Goal: Information Seeking & Learning: Learn about a topic

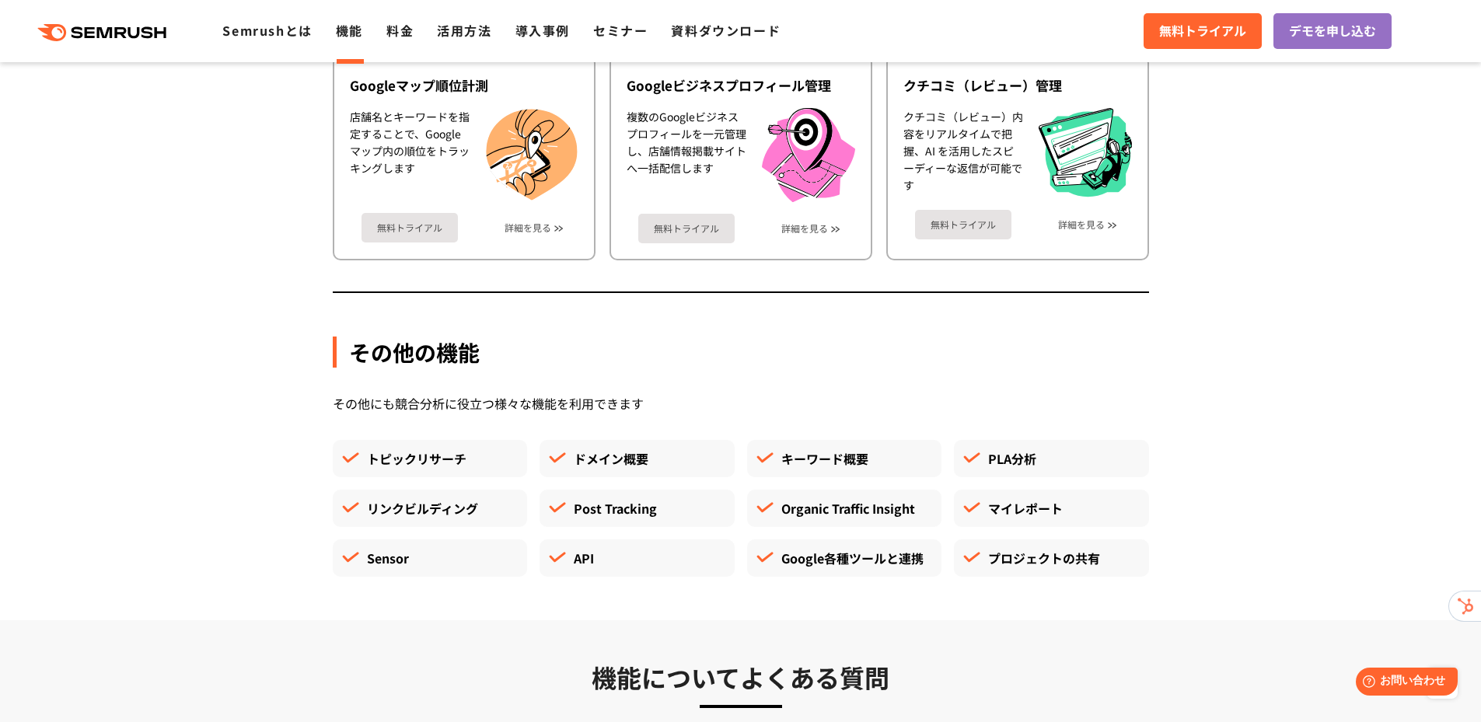
scroll to position [4121, 0]
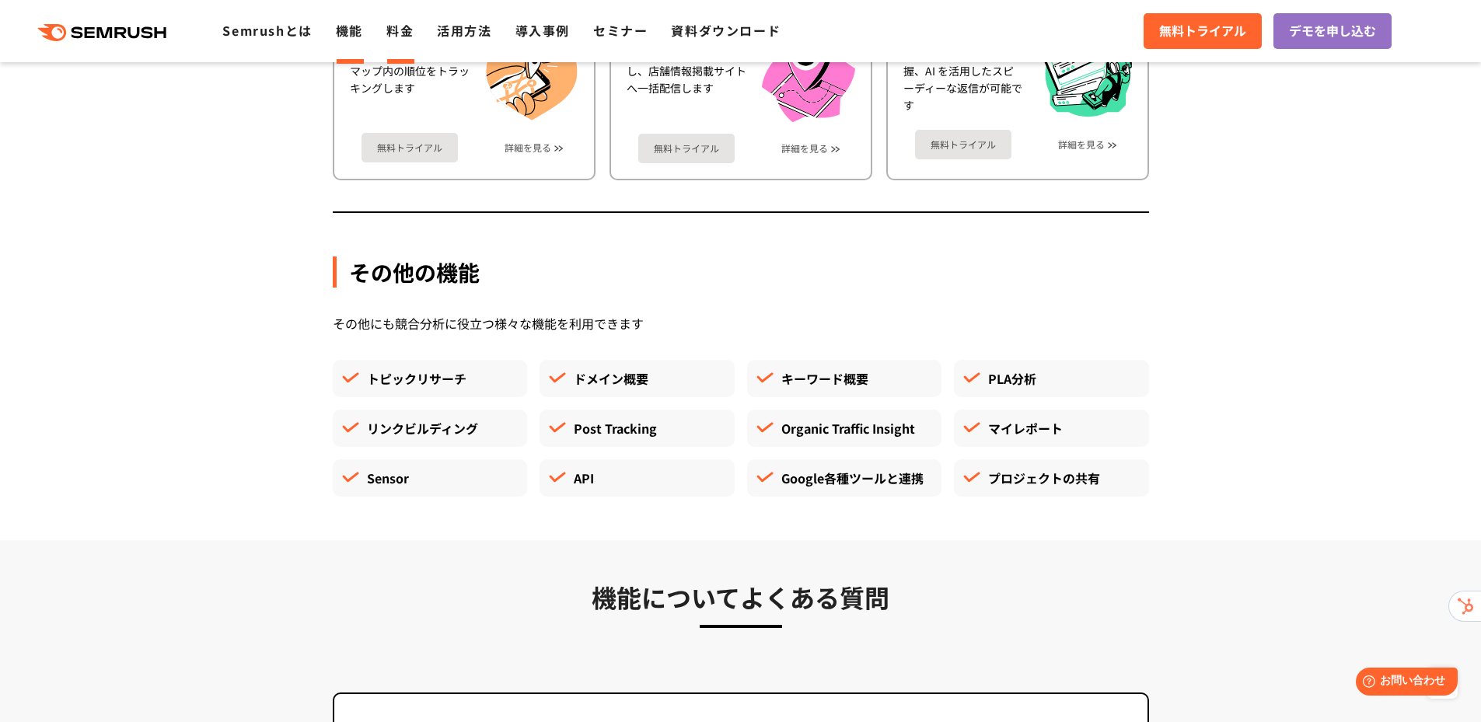
click at [394, 37] on link "料金" at bounding box center [399, 30] width 27 height 19
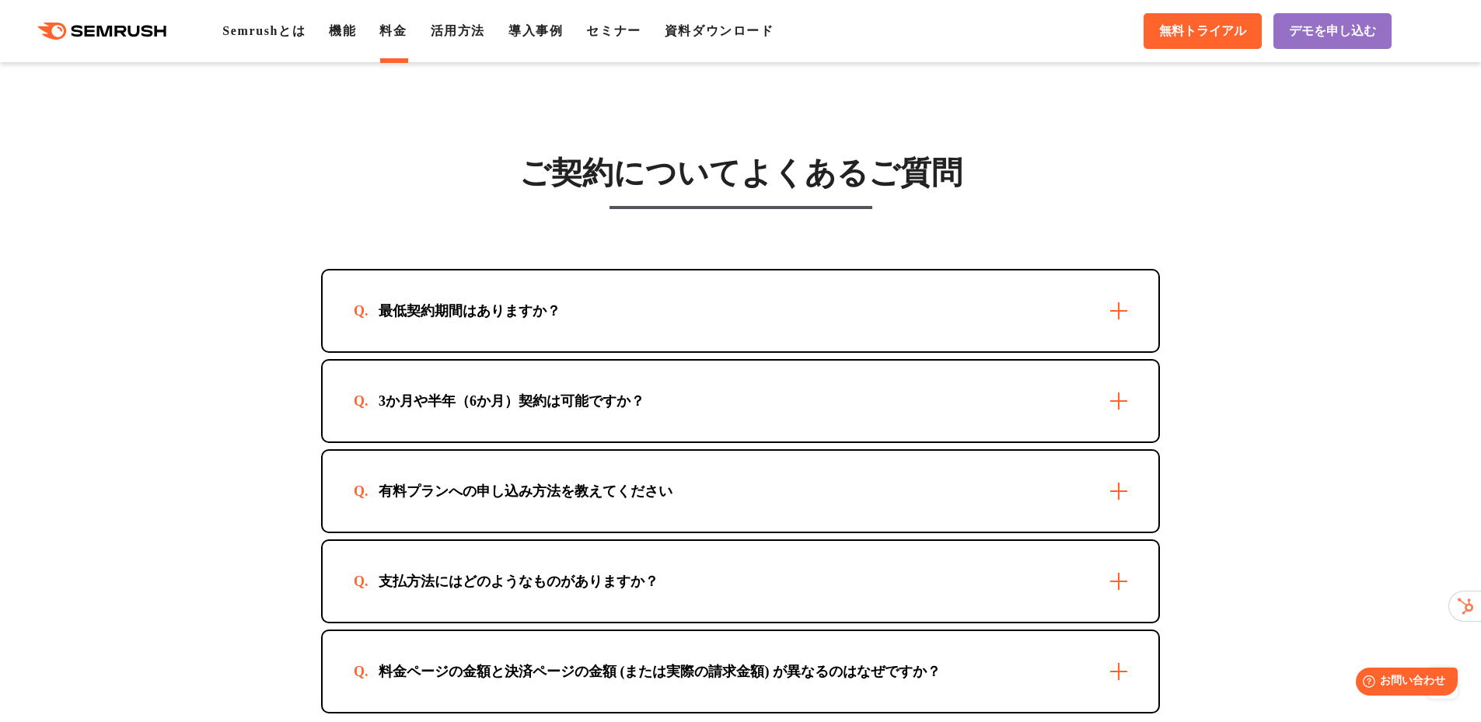
scroll to position [4354, 0]
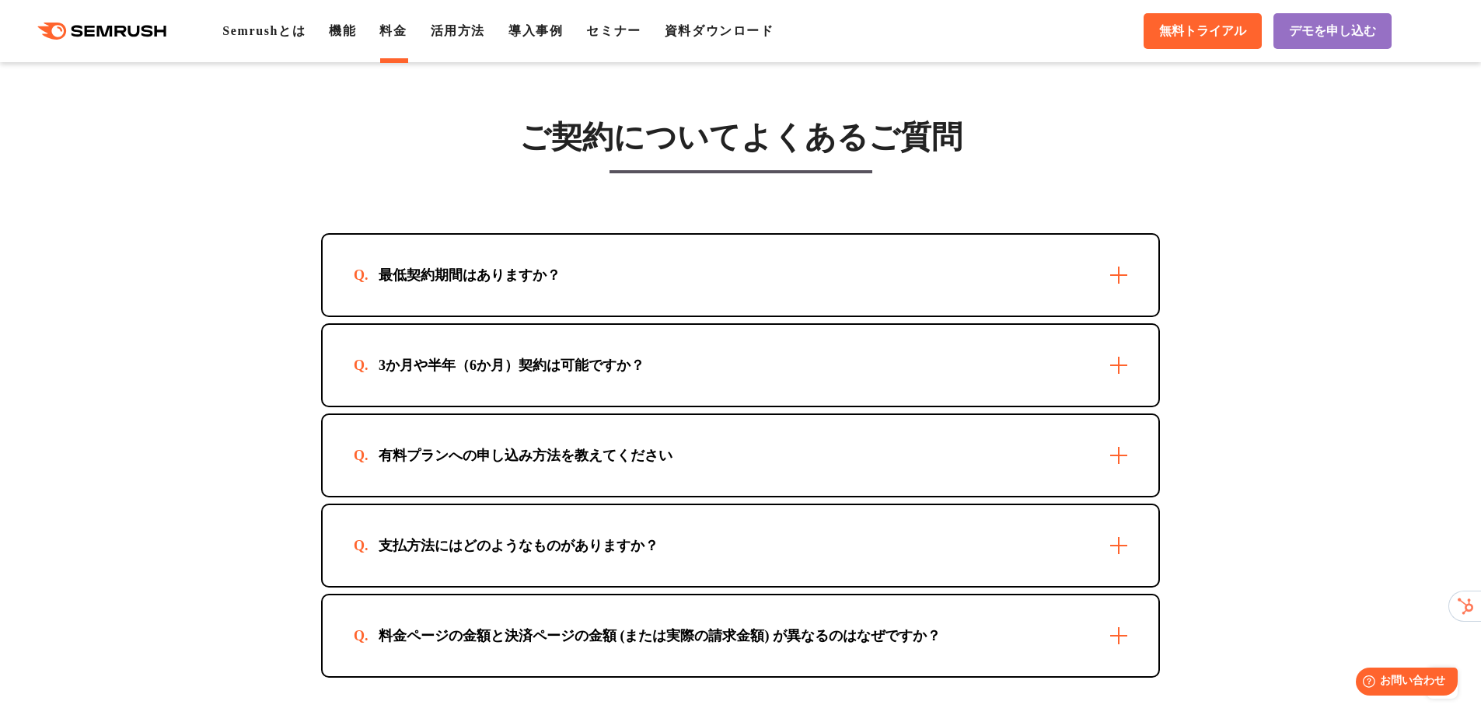
click at [938, 309] on div "最低契約期間はありますか？" at bounding box center [741, 275] width 836 height 81
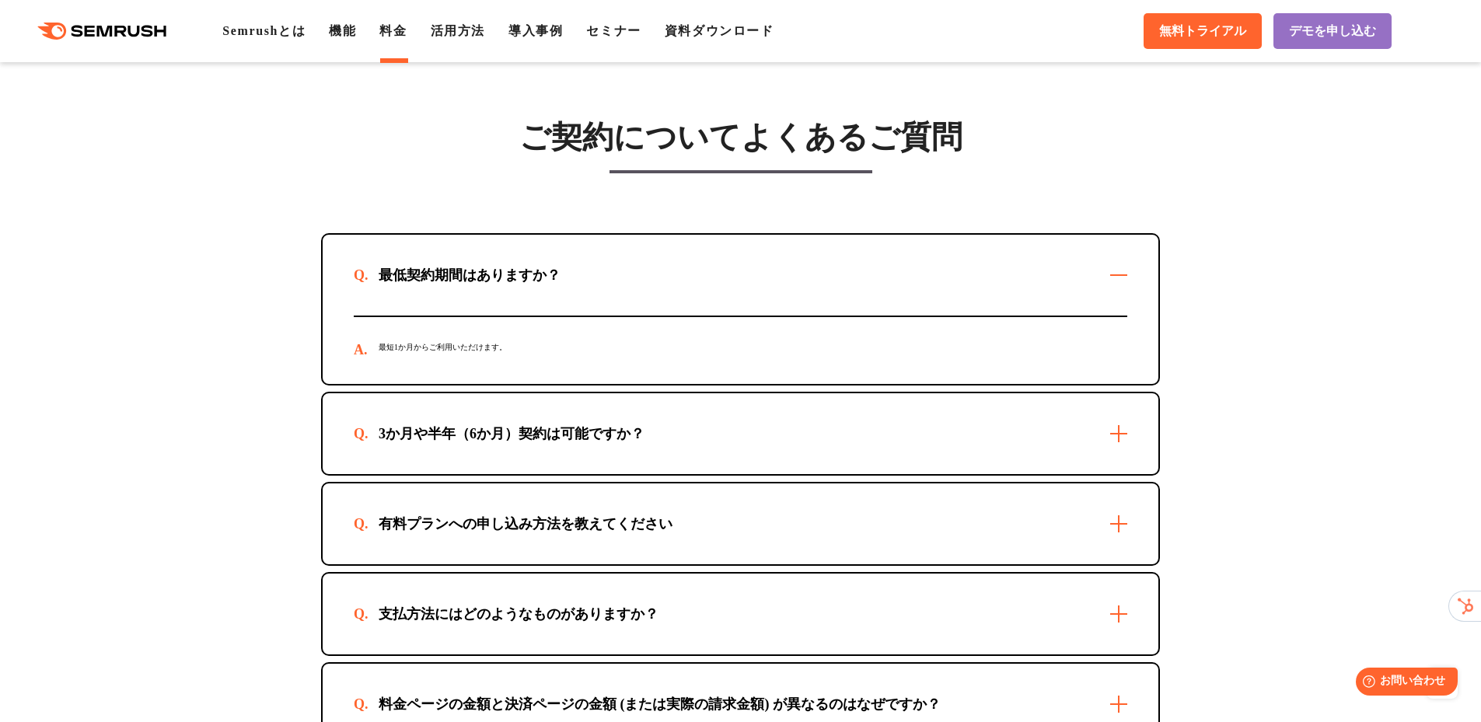
click at [869, 434] on div "3か月や半年（6か月）契約は可能ですか？" at bounding box center [741, 433] width 836 height 81
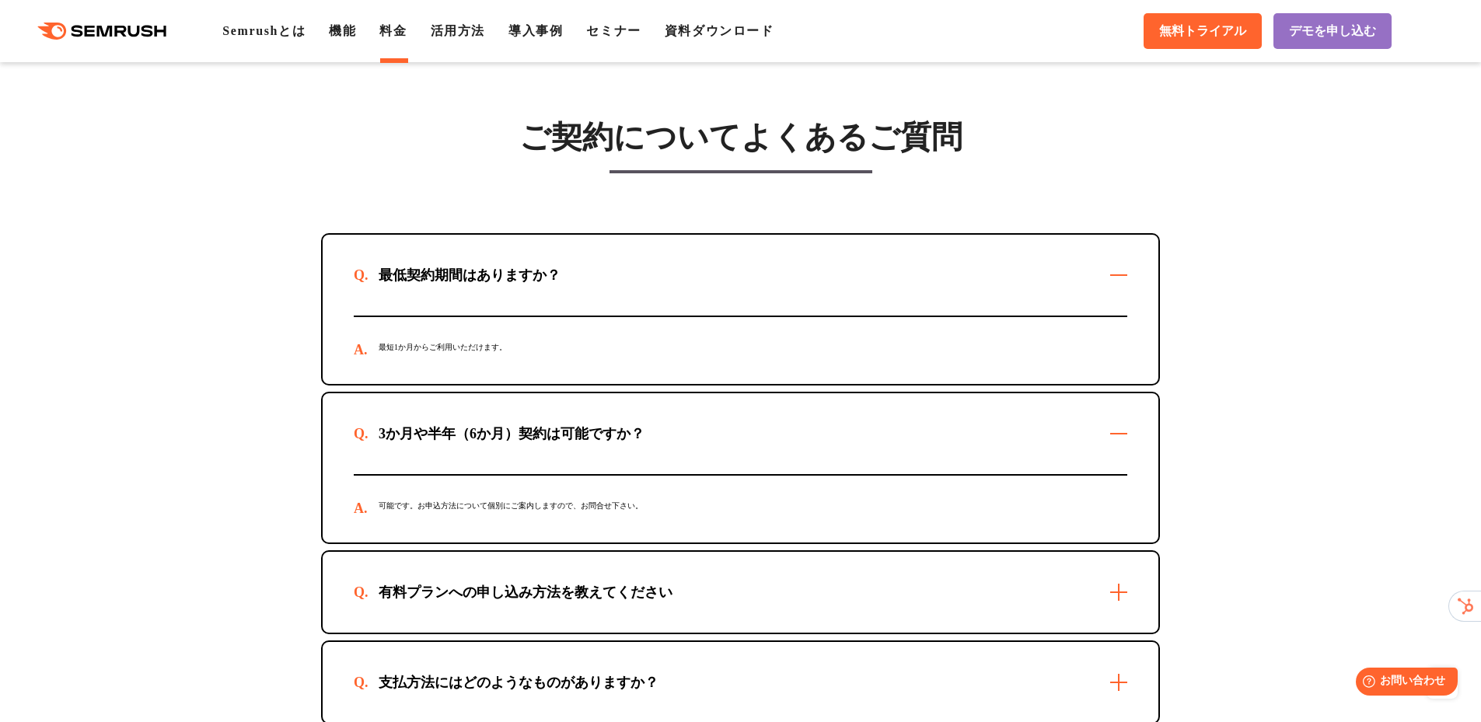
scroll to position [4588, 0]
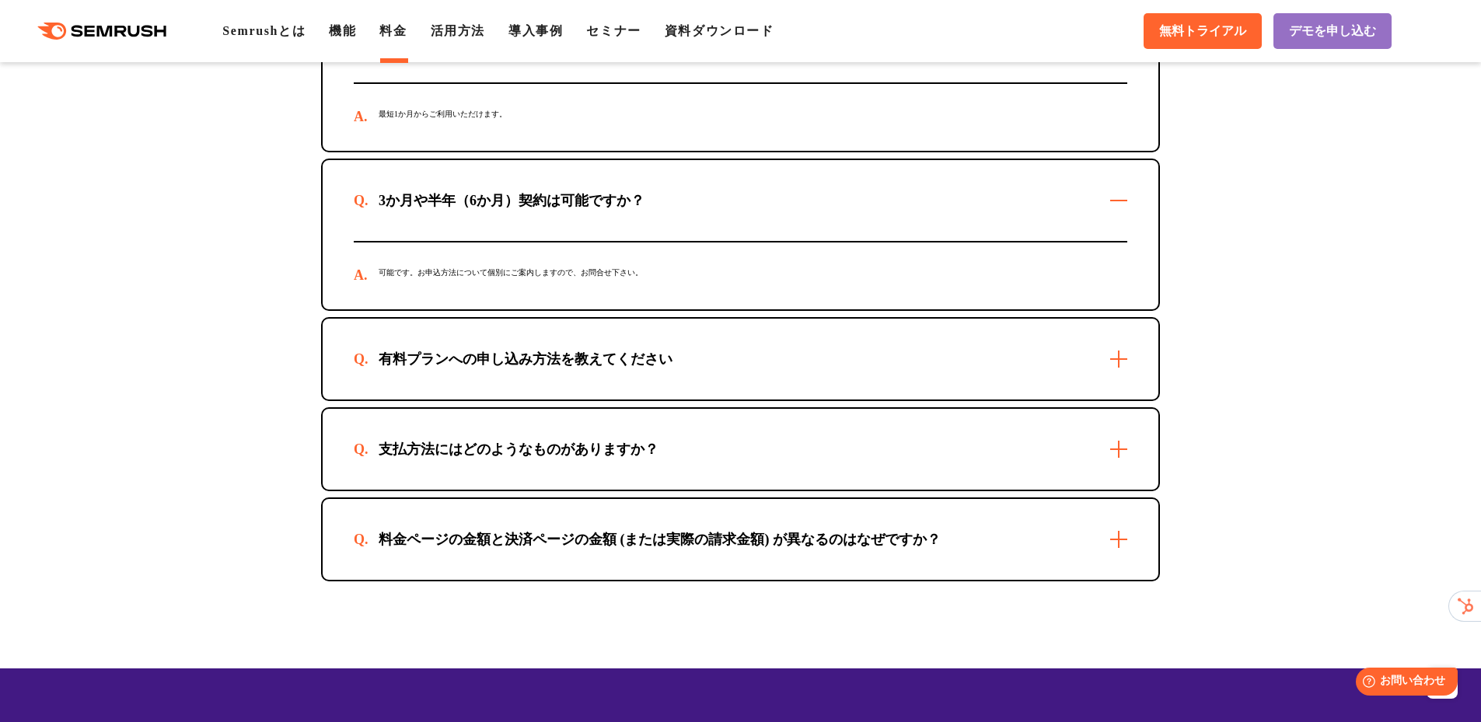
click at [881, 377] on div "有料プランへの申し込み方法を教えてください" at bounding box center [741, 359] width 836 height 81
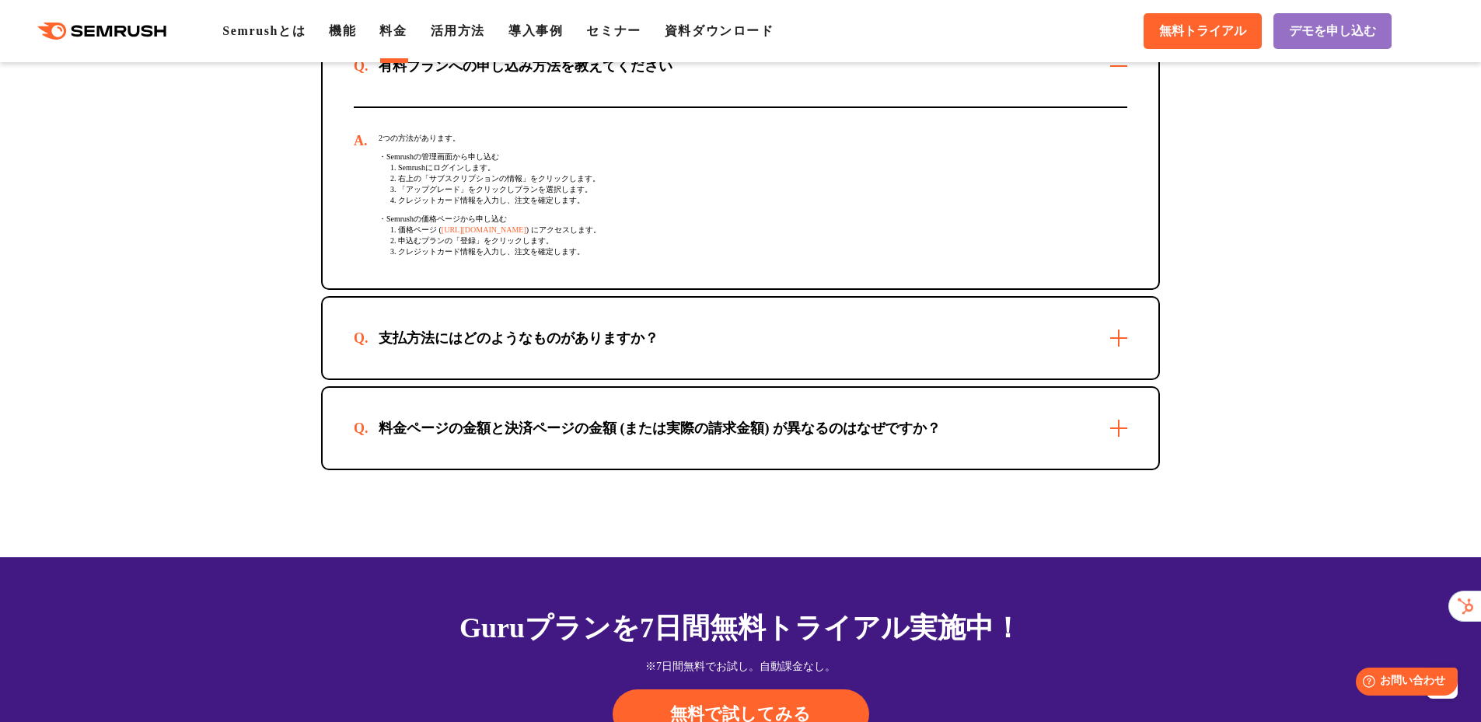
scroll to position [4899, 0]
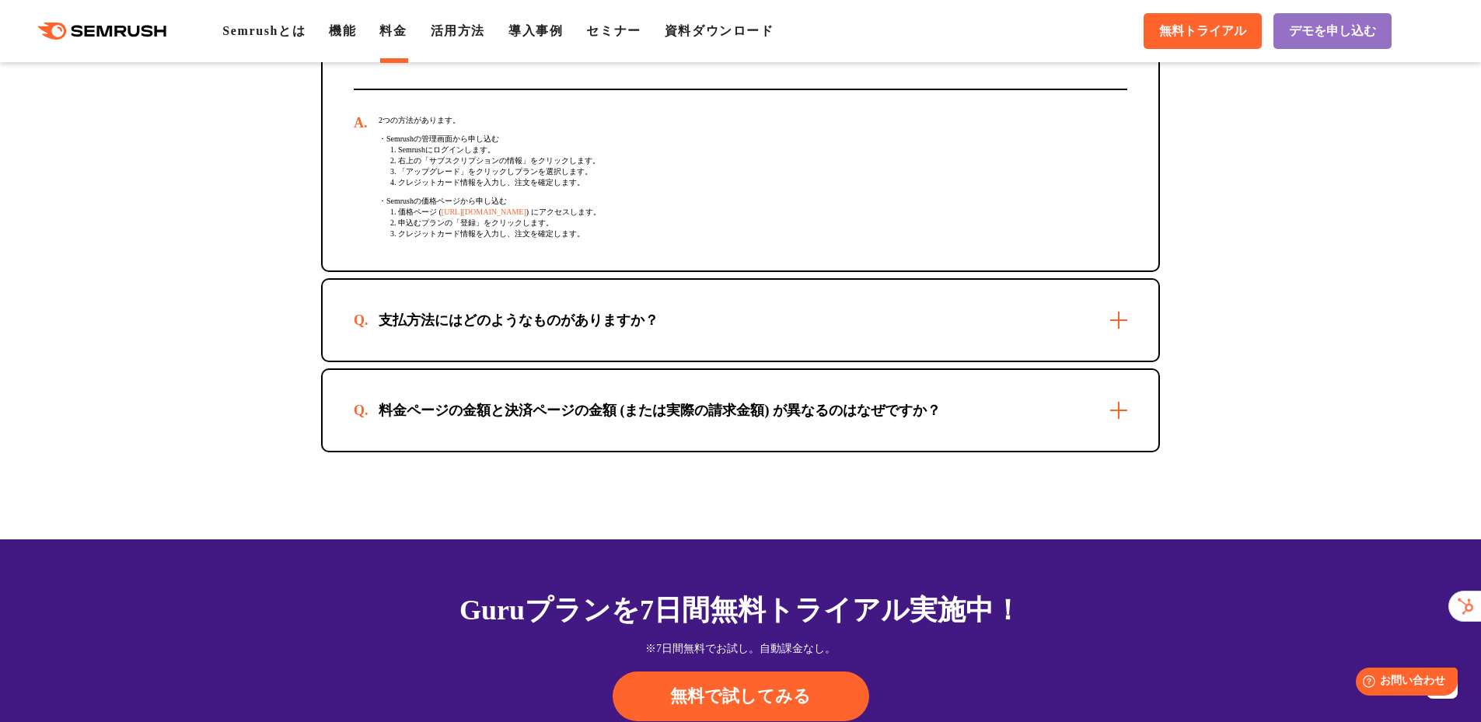
click at [883, 361] on div "支払方法にはどのようなものがありますか？" at bounding box center [741, 320] width 836 height 81
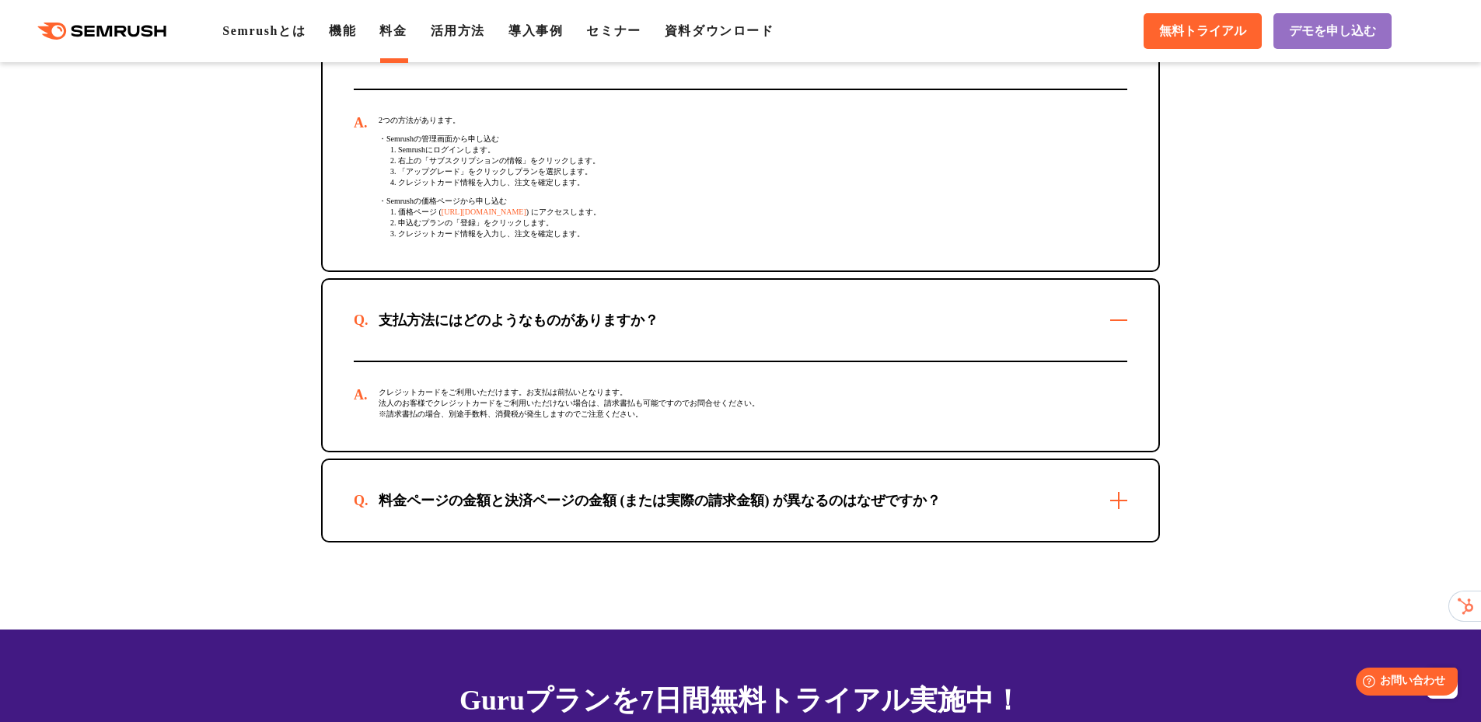
click at [821, 541] on div "料金ページの金額と決済ページの金額 (または実際の請求金額) が異なるのはなぜですか？" at bounding box center [741, 500] width 836 height 81
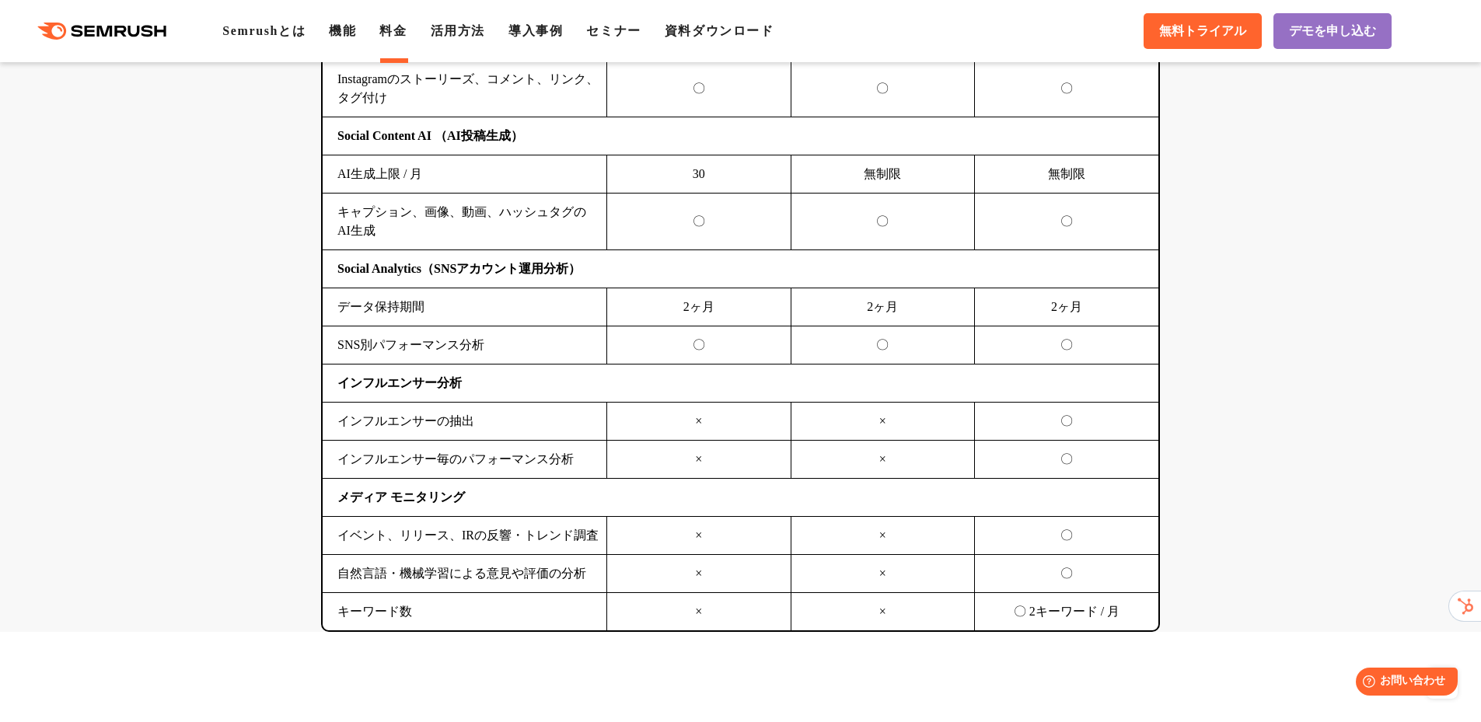
scroll to position [3732, 0]
click at [468, 33] on link "活用方法" at bounding box center [458, 30] width 54 height 13
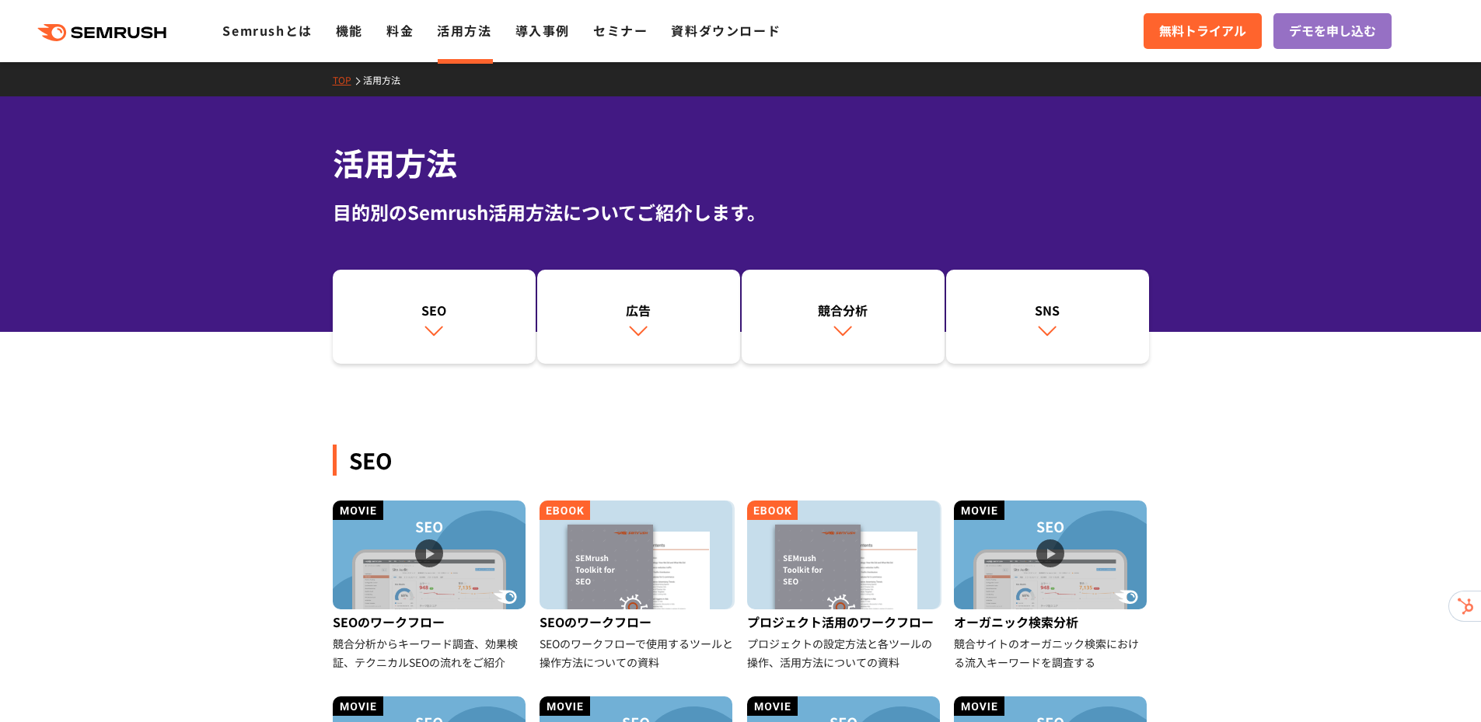
click at [168, 33] on polygon at bounding box center [163, 32] width 12 height 11
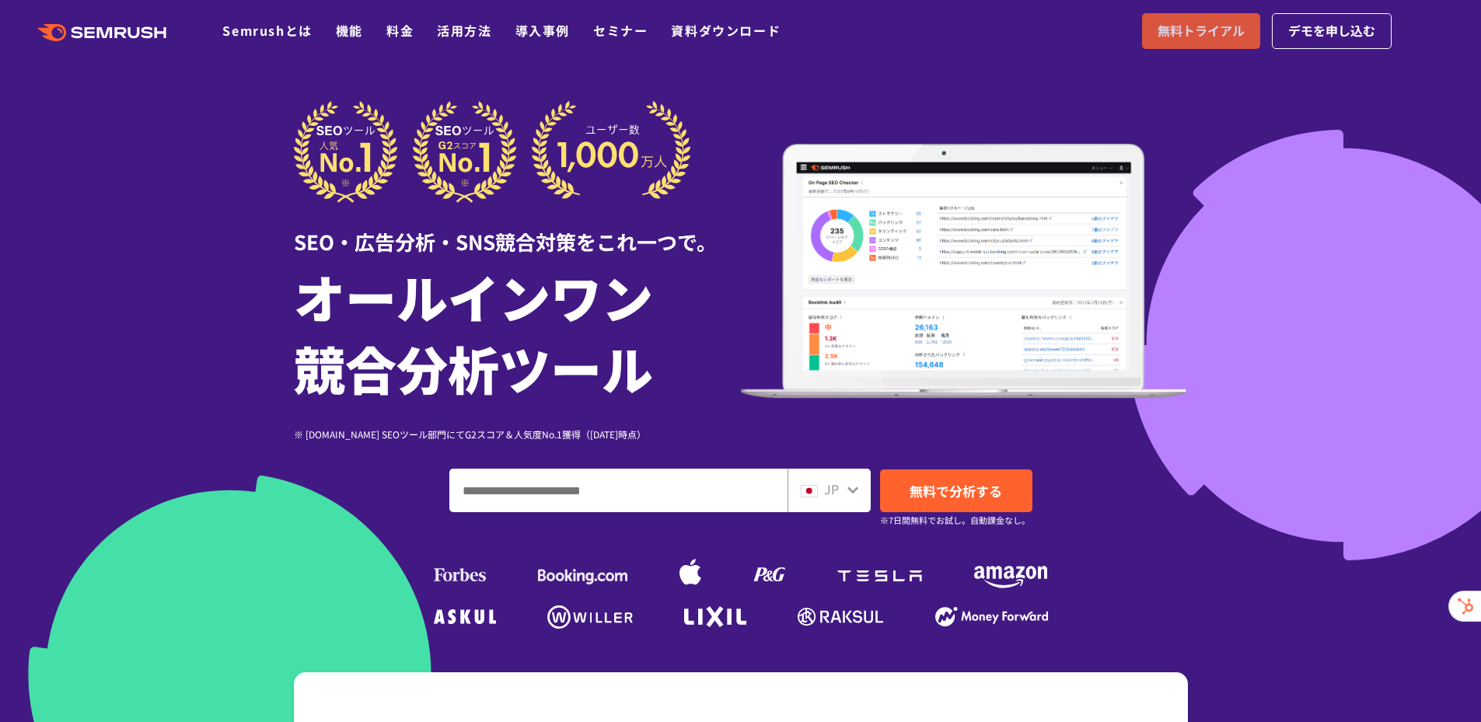
click at [1204, 33] on span "無料トライアル" at bounding box center [1201, 31] width 87 height 20
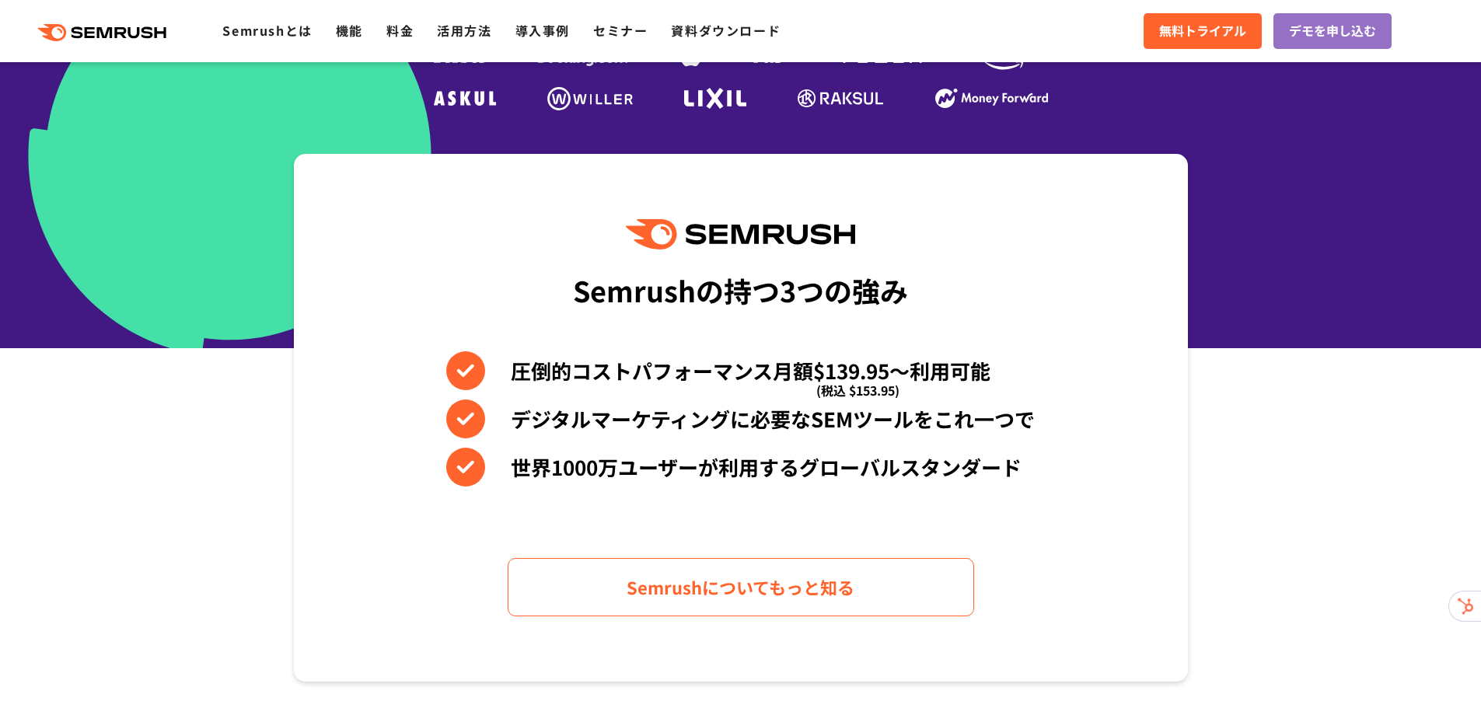
scroll to position [544, 0]
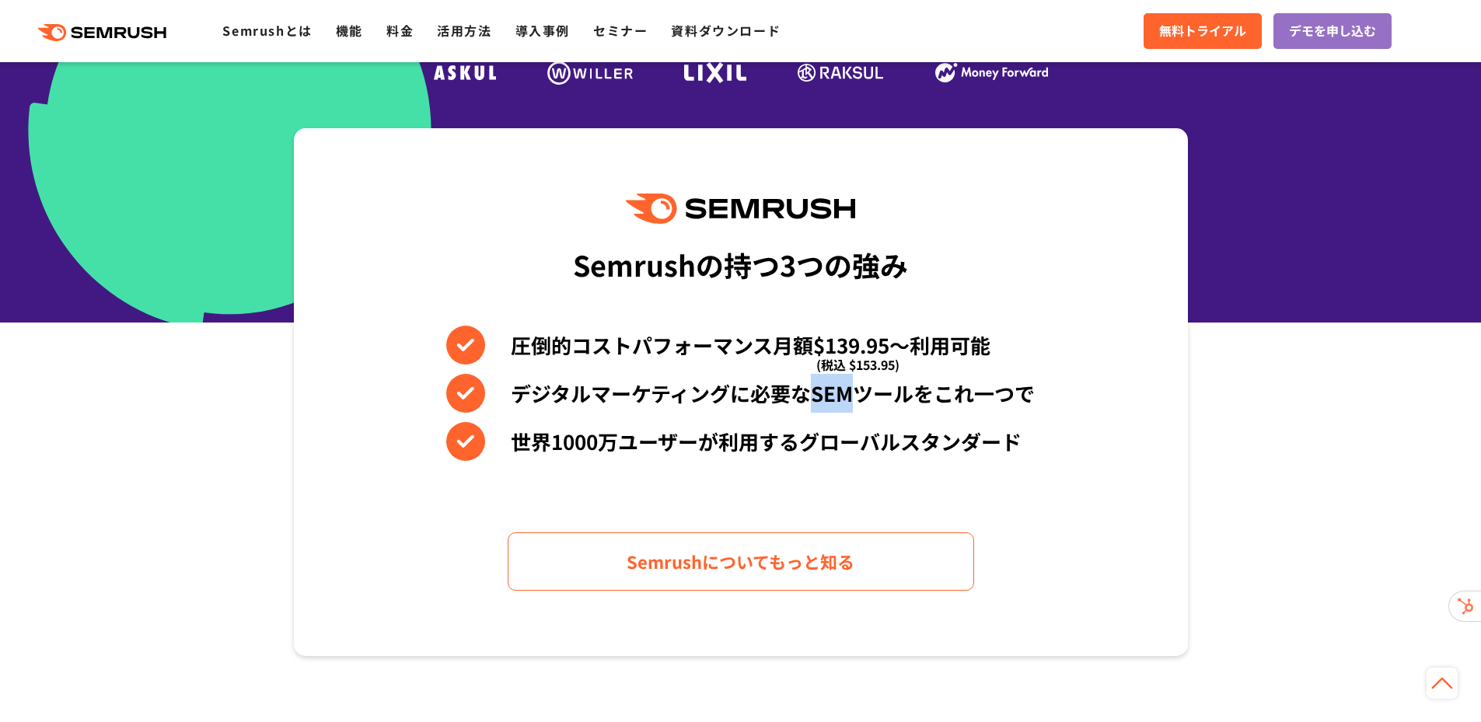
drag, startPoint x: 818, startPoint y: 400, endPoint x: 847, endPoint y: 400, distance: 28.8
click at [847, 400] on li "デジタルマーケティングに必要なSEMツールをこれ一つで" at bounding box center [740, 393] width 589 height 39
copy li "SEM"
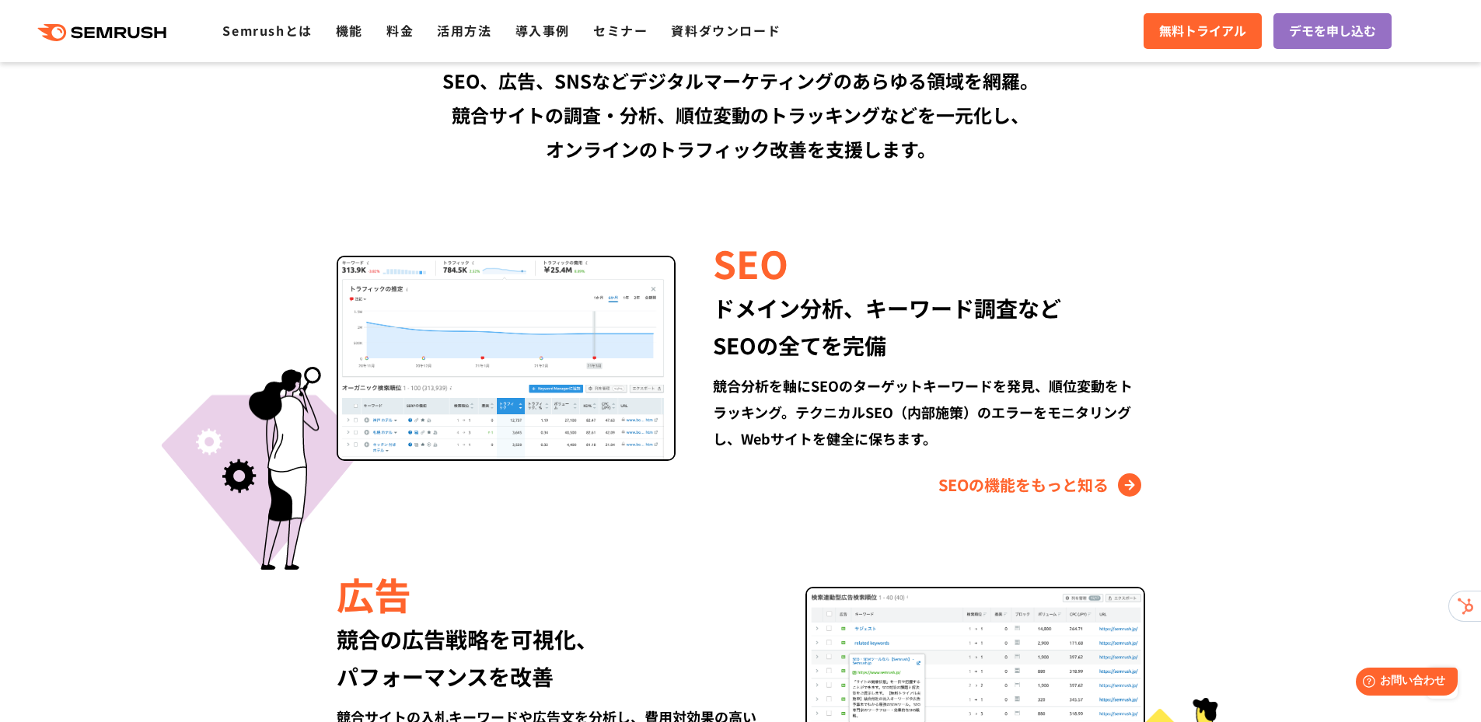
scroll to position [1322, 0]
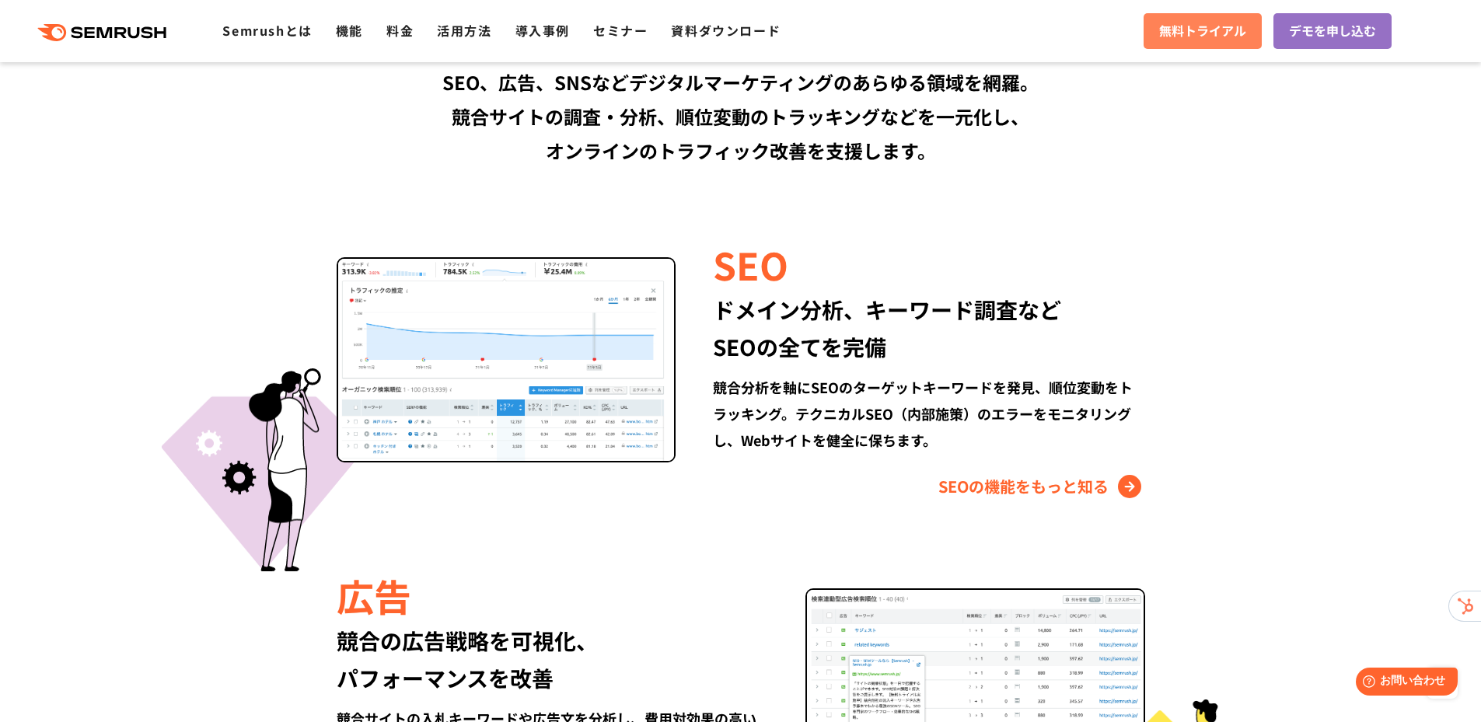
click at [1176, 30] on span "無料トライアル" at bounding box center [1202, 31] width 87 height 20
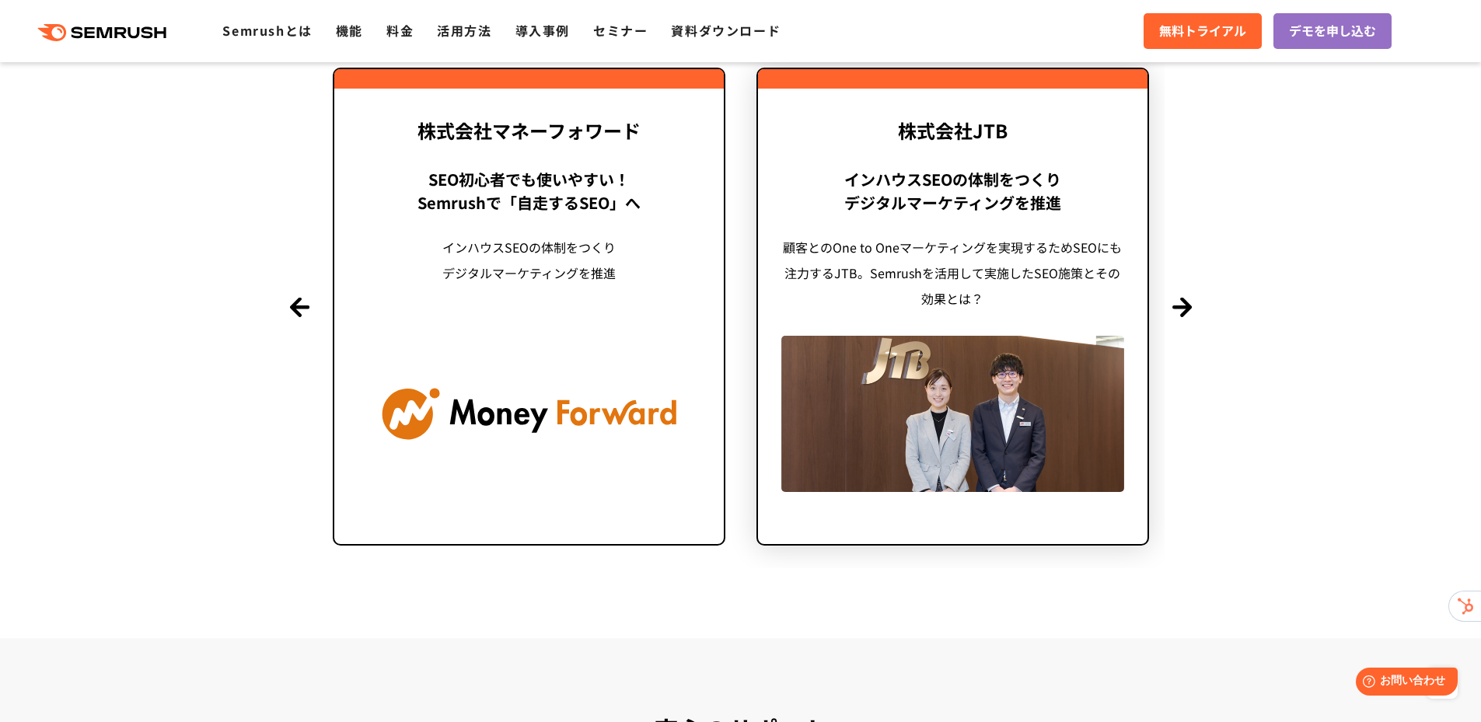
scroll to position [3810, 0]
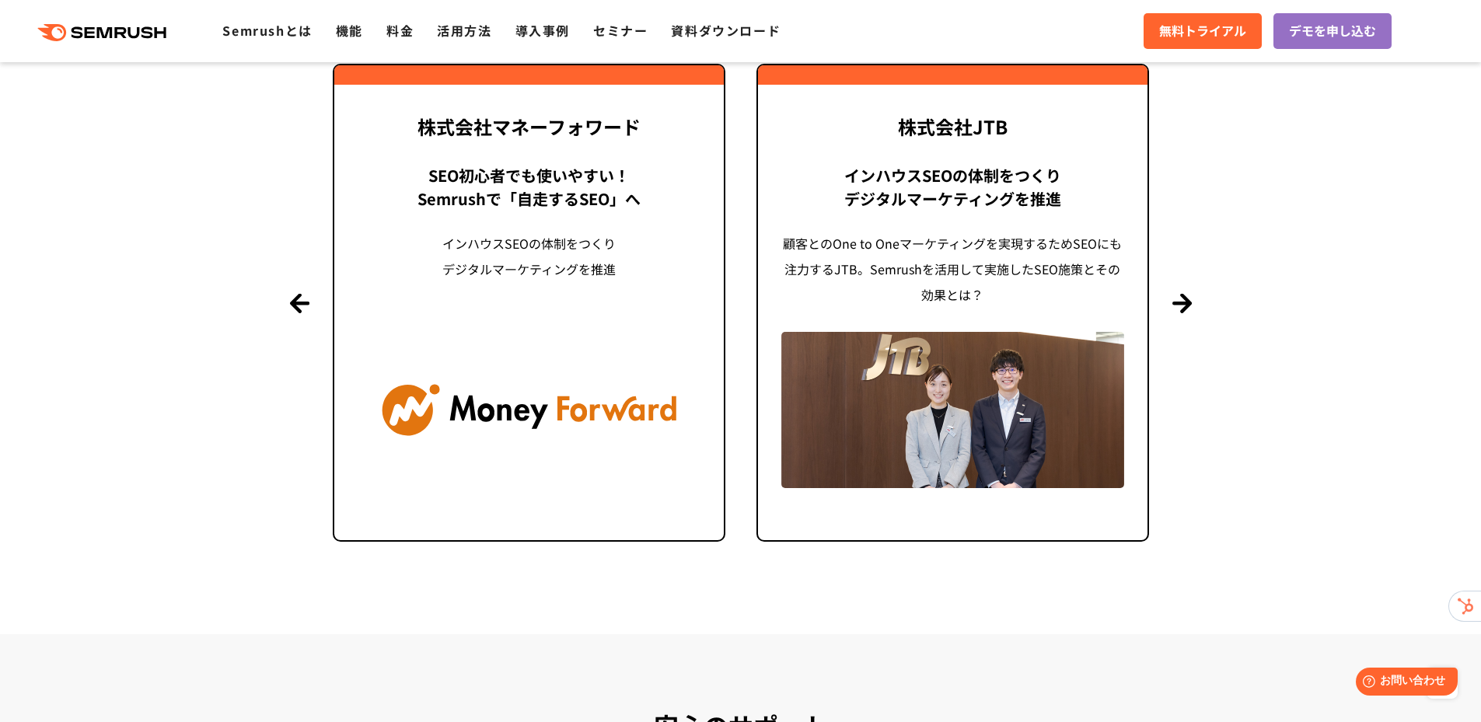
click at [1187, 314] on section "導入事例 世界1000万ユーザーが利用する Semrushの導入事例 Previous 株式会社LIXIL 「テクニカルSEOの実践でサイトを健全に Site…" at bounding box center [740, 223] width 1481 height 820
click at [1184, 304] on button "Next" at bounding box center [1182, 302] width 19 height 19
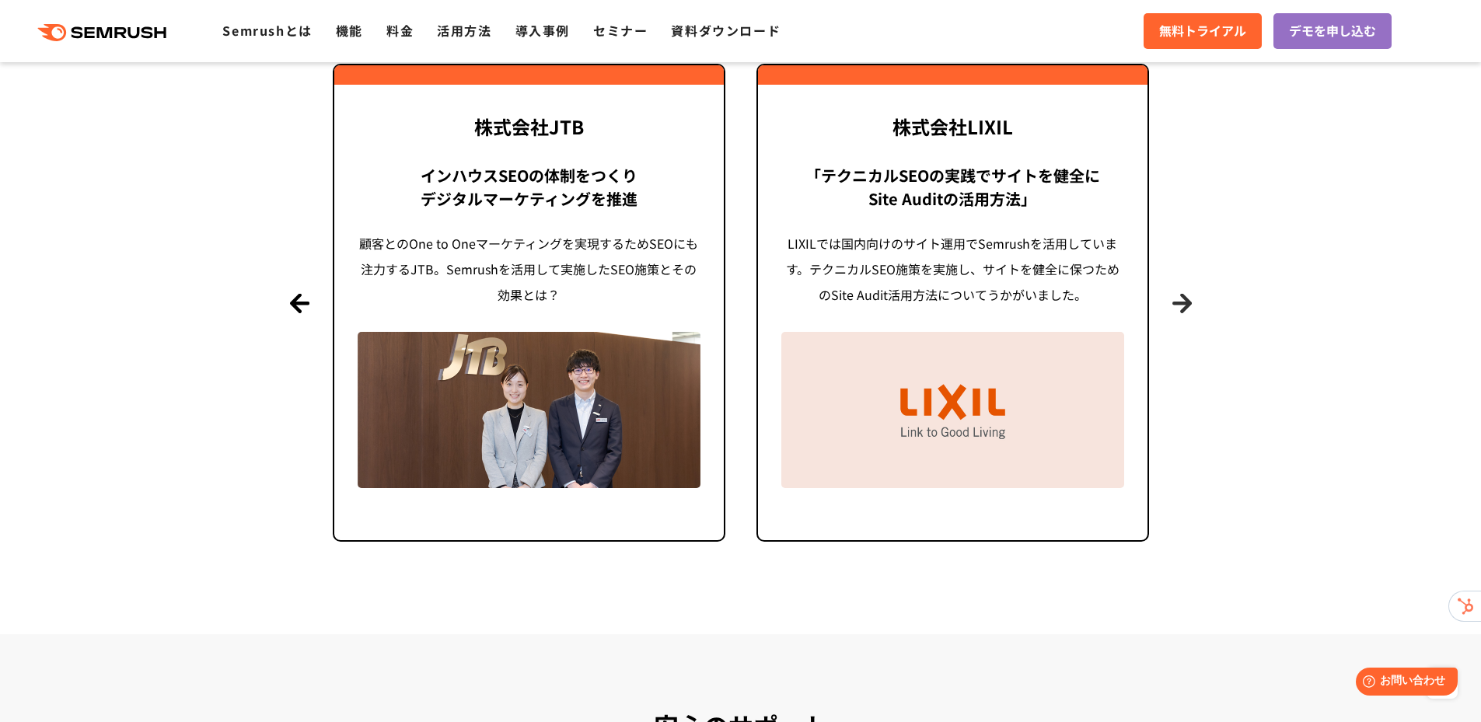
click at [1184, 304] on button "Next" at bounding box center [1182, 302] width 19 height 19
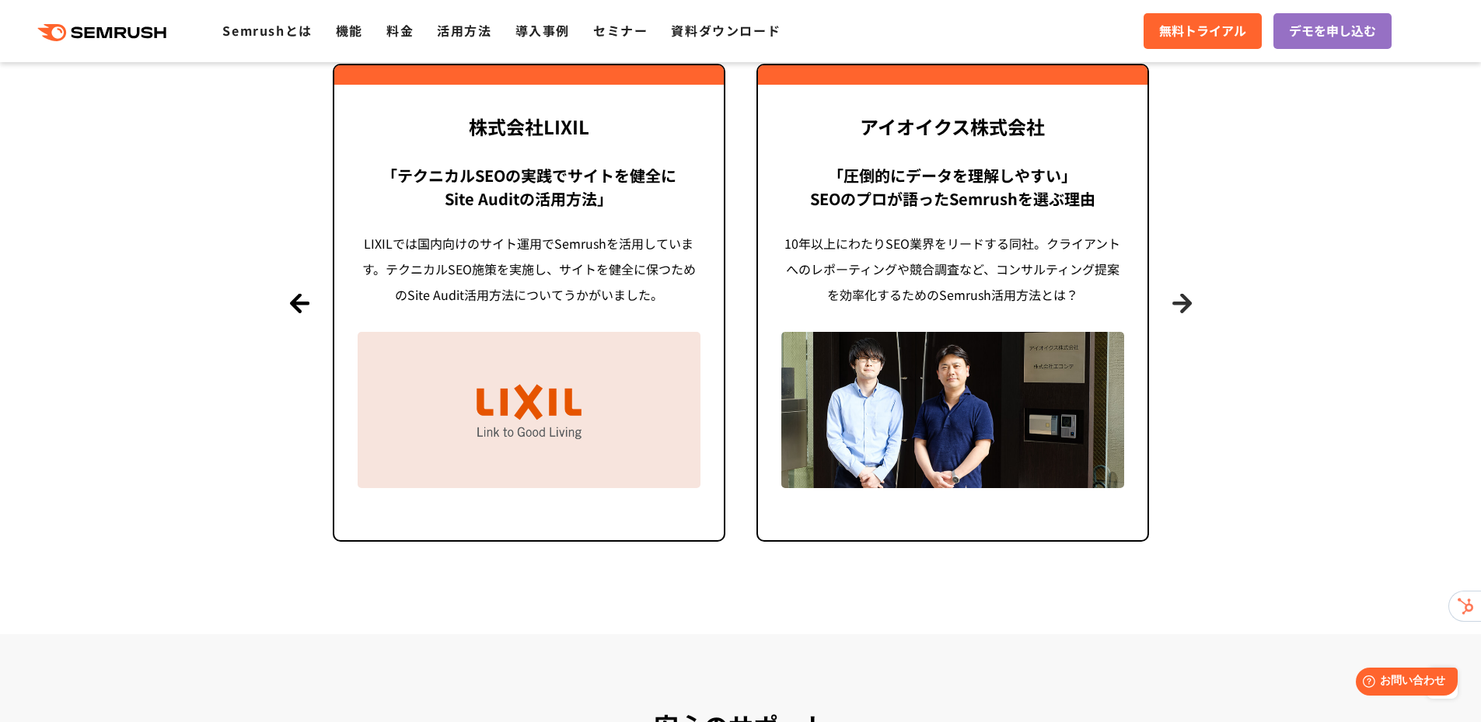
click at [1184, 304] on button "Next" at bounding box center [1182, 302] width 19 height 19
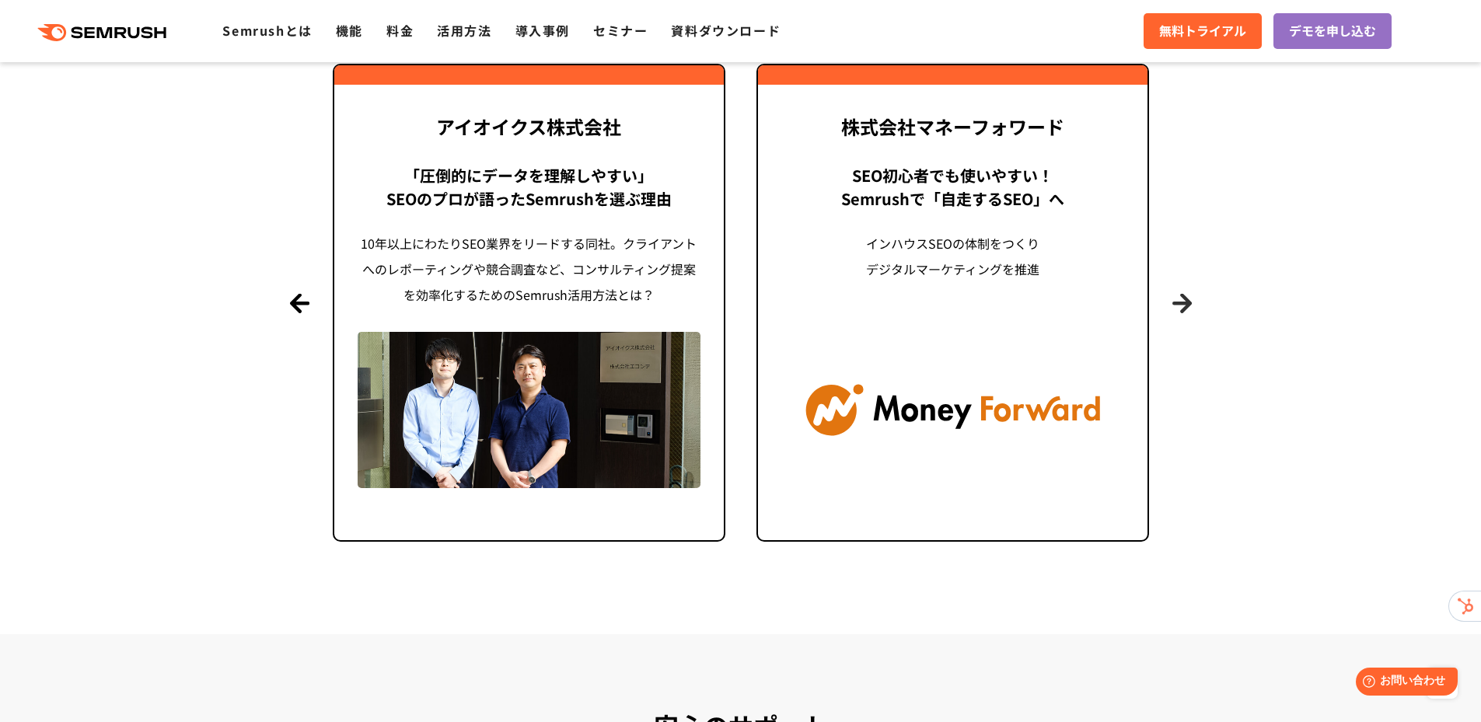
click at [1184, 304] on button "Next" at bounding box center [1182, 302] width 19 height 19
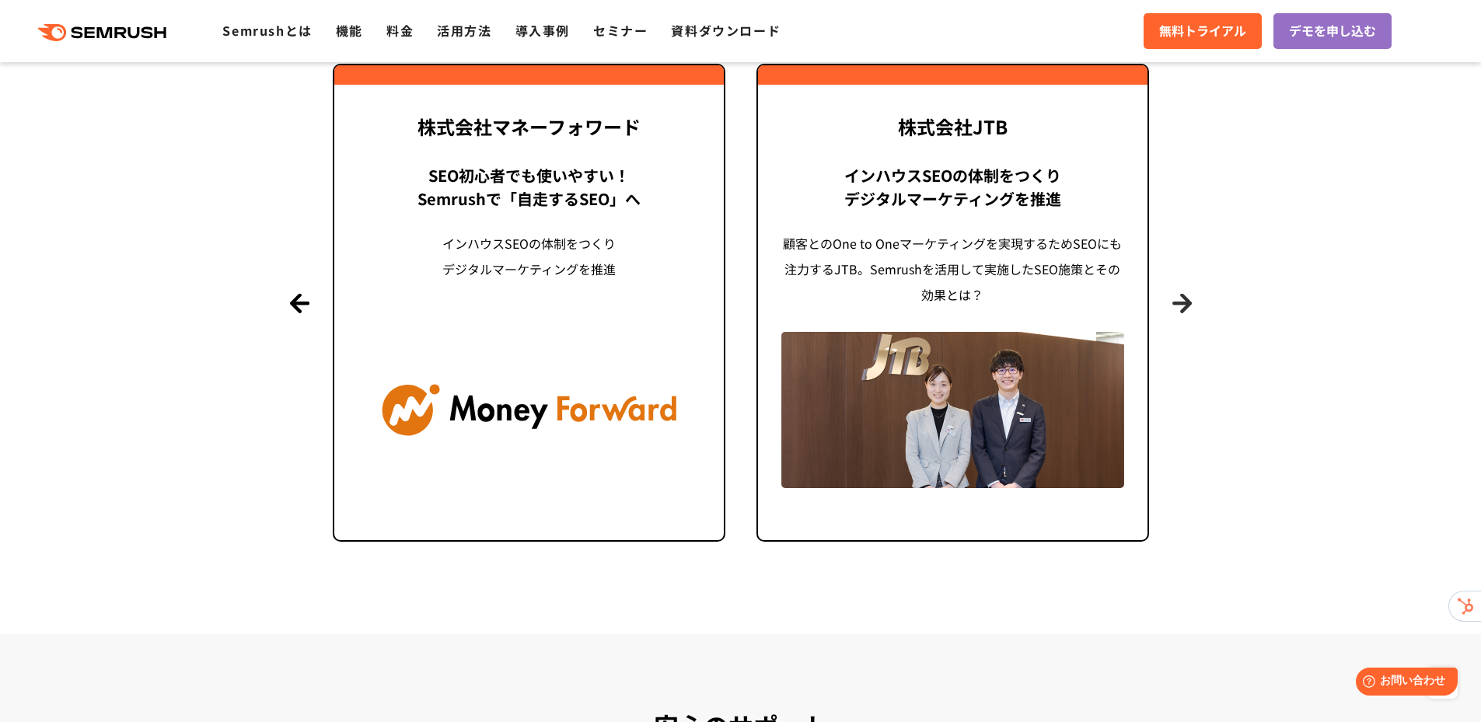
click at [1184, 304] on button "Next" at bounding box center [1182, 302] width 19 height 19
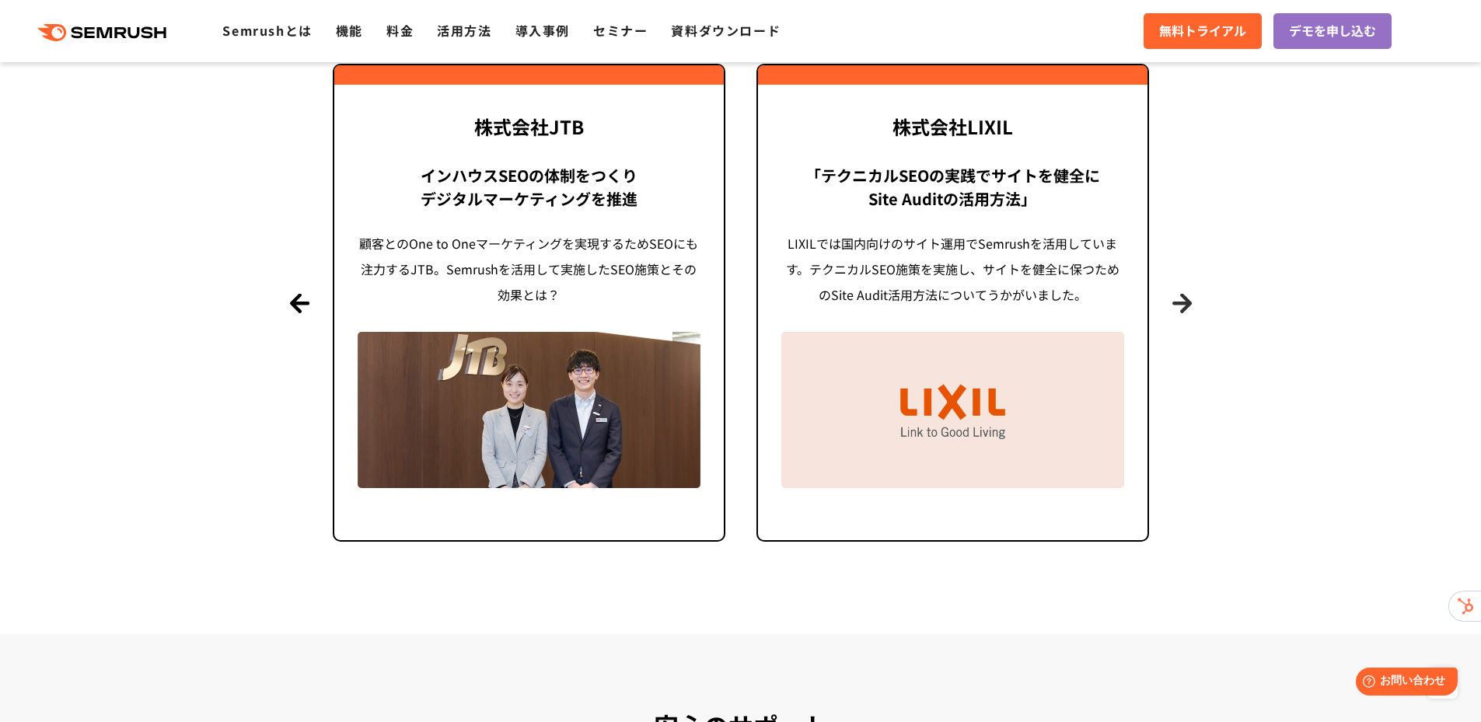
click at [1184, 304] on button "Next" at bounding box center [1182, 302] width 19 height 19
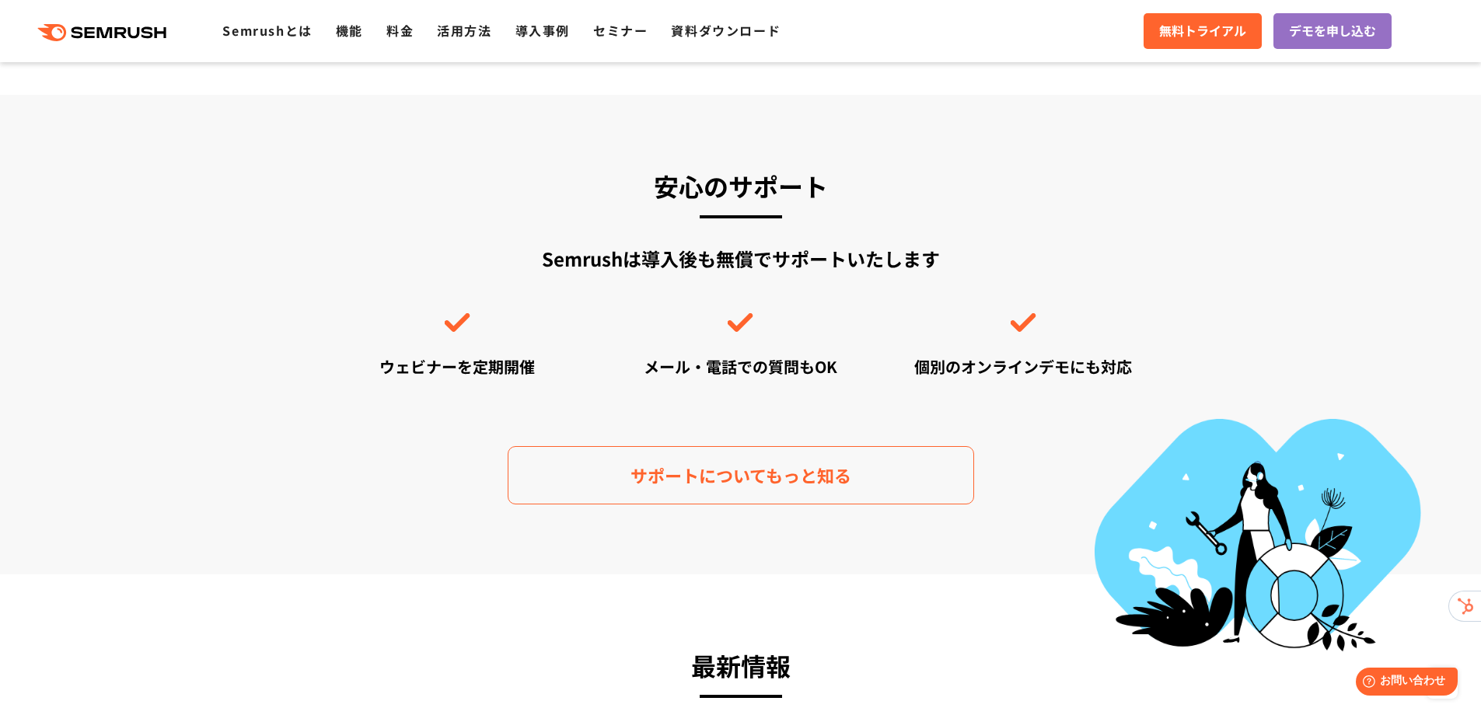
scroll to position [4121, 0]
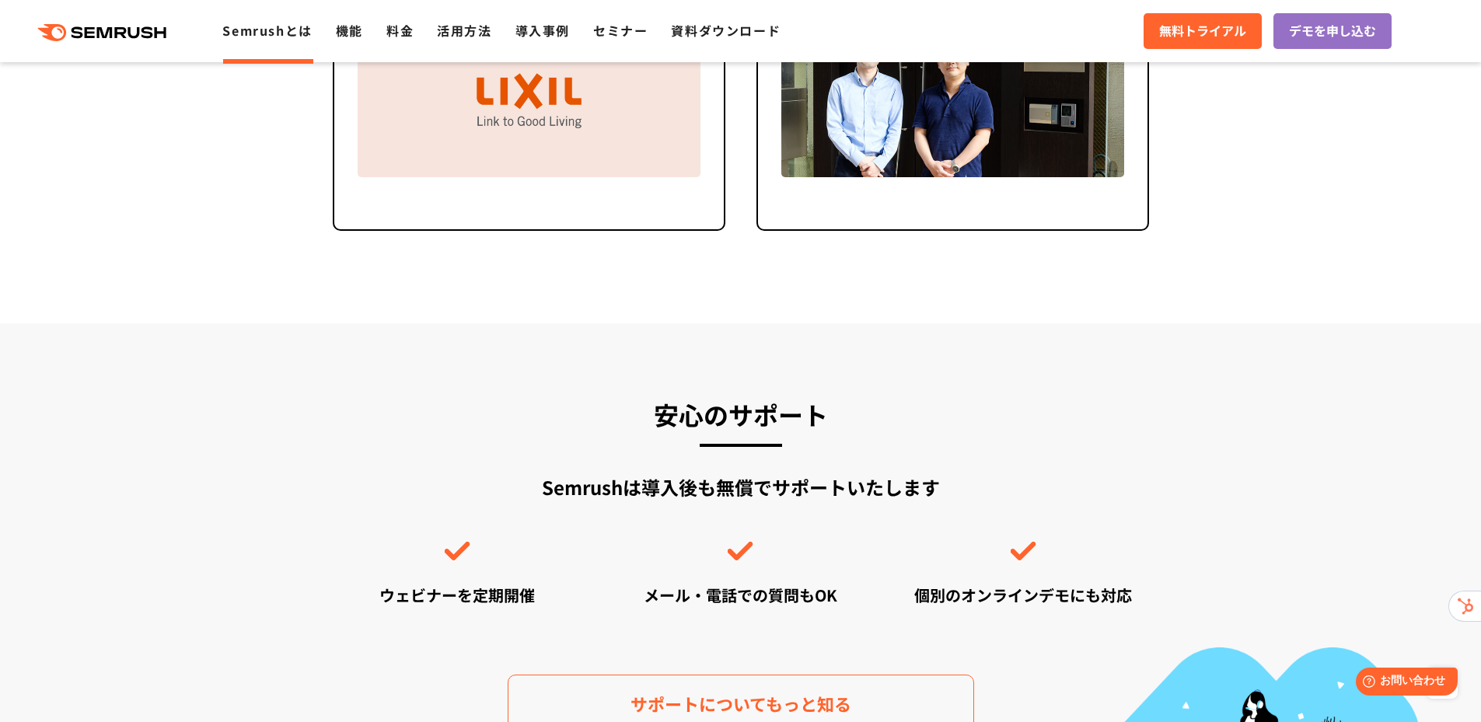
click at [257, 39] on link "Semrushとは" at bounding box center [266, 30] width 89 height 19
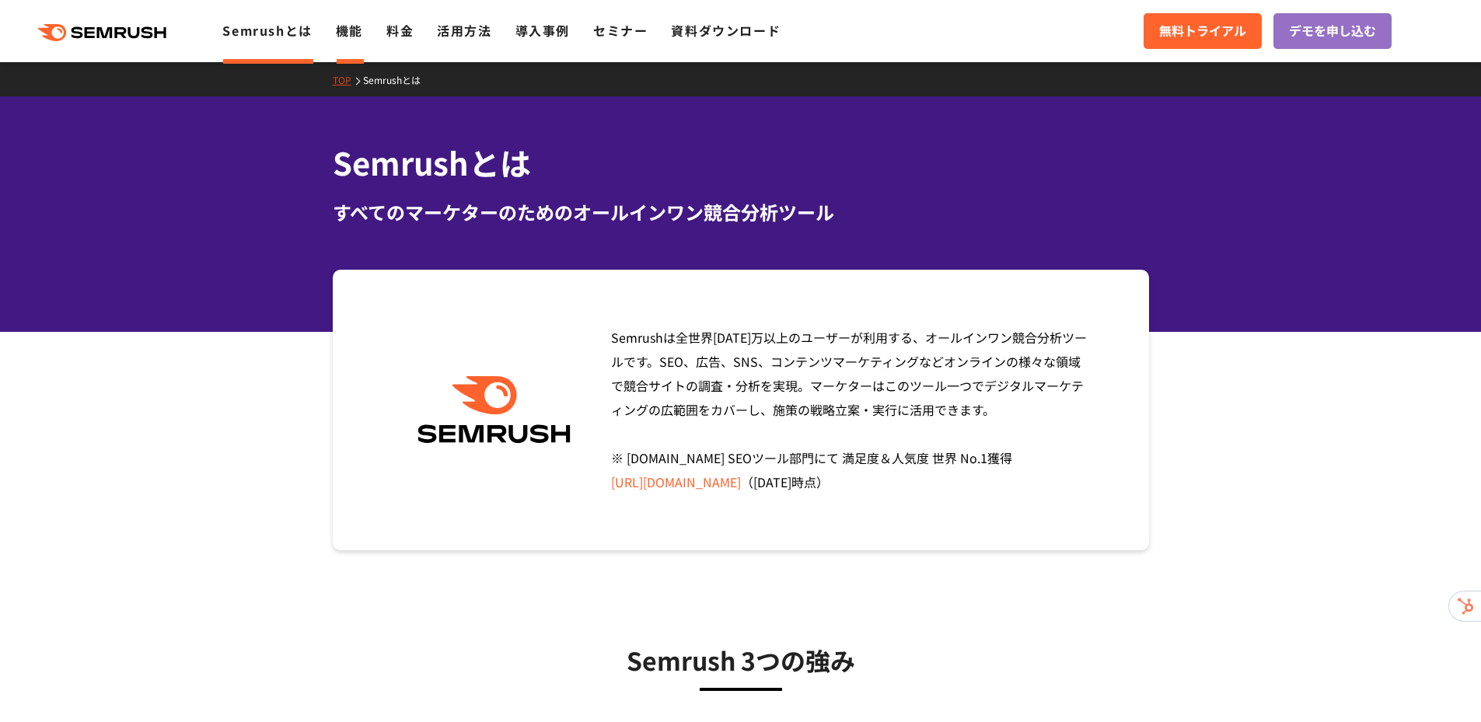
click at [348, 30] on link "機能" at bounding box center [349, 30] width 27 height 19
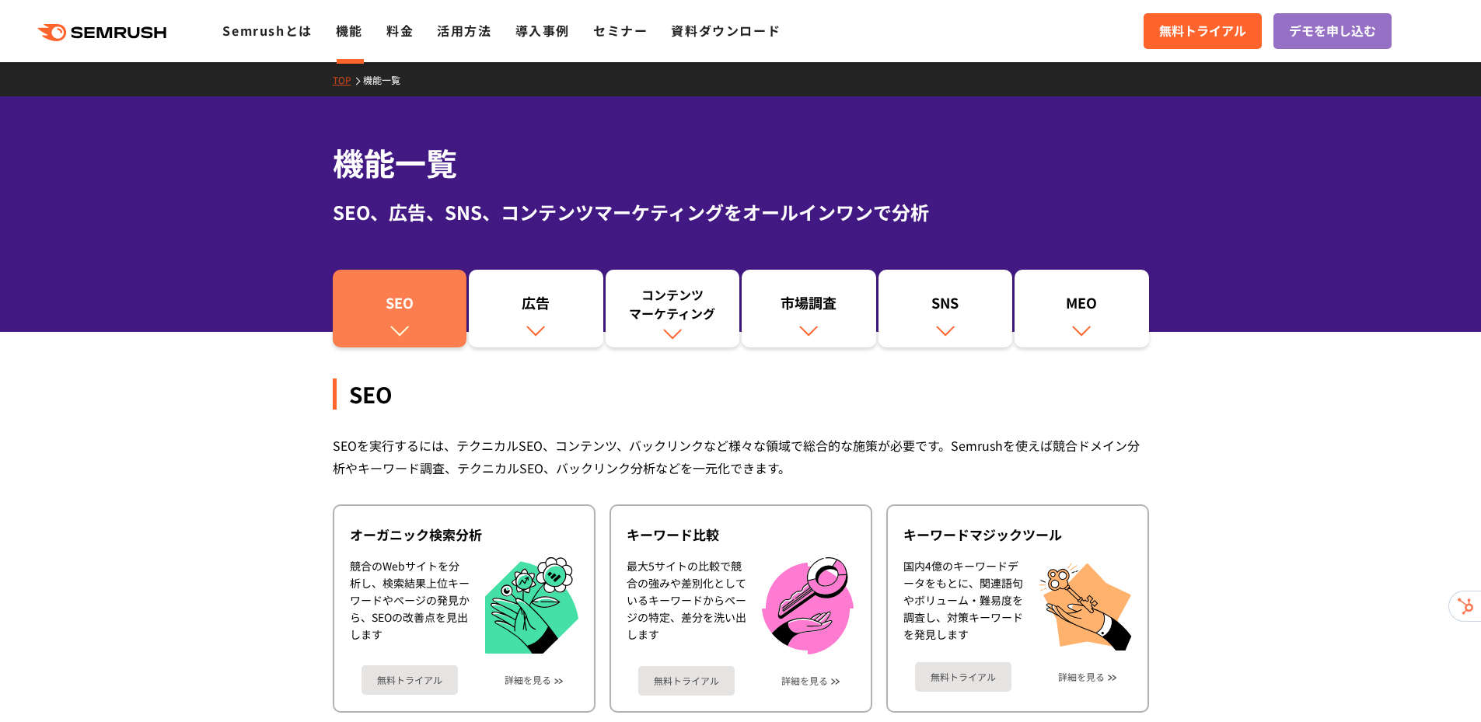
click at [407, 323] on img at bounding box center [400, 330] width 20 height 20
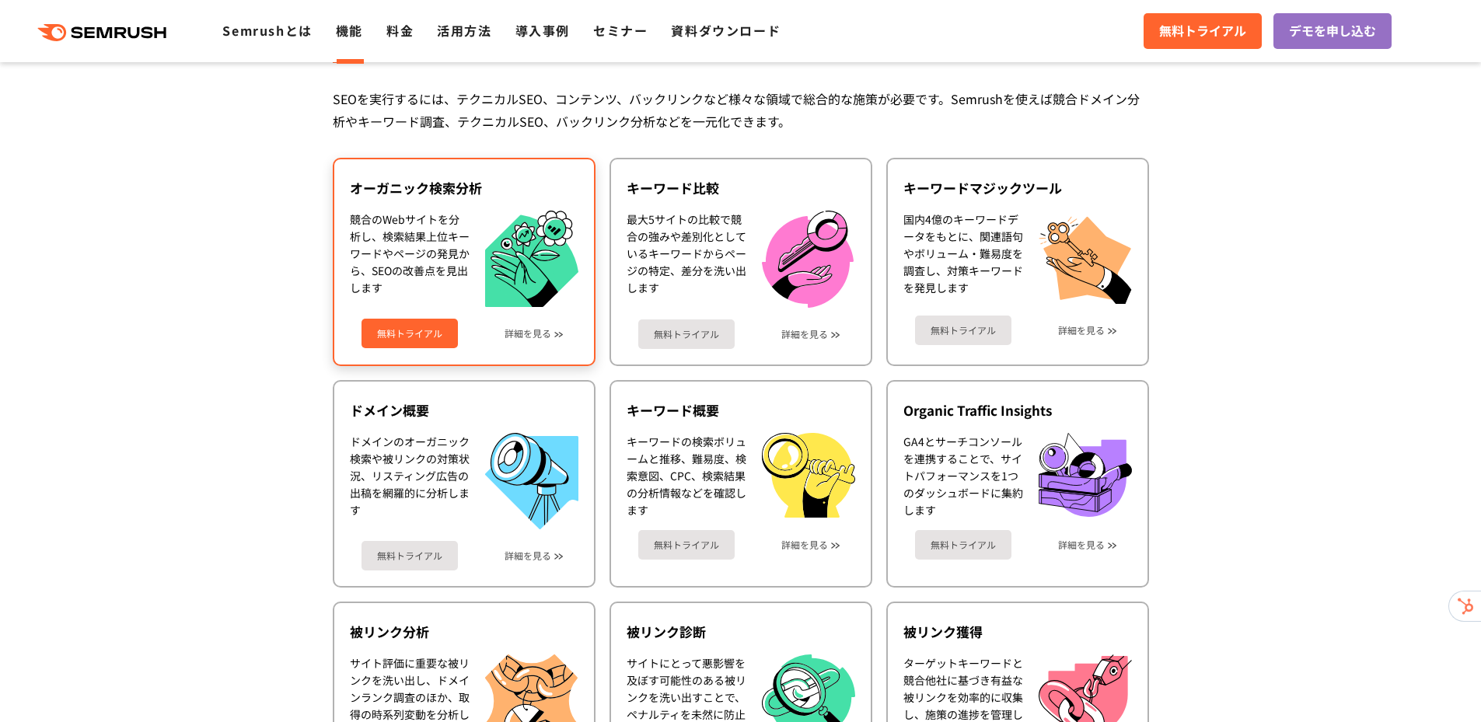
scroll to position [348, 0]
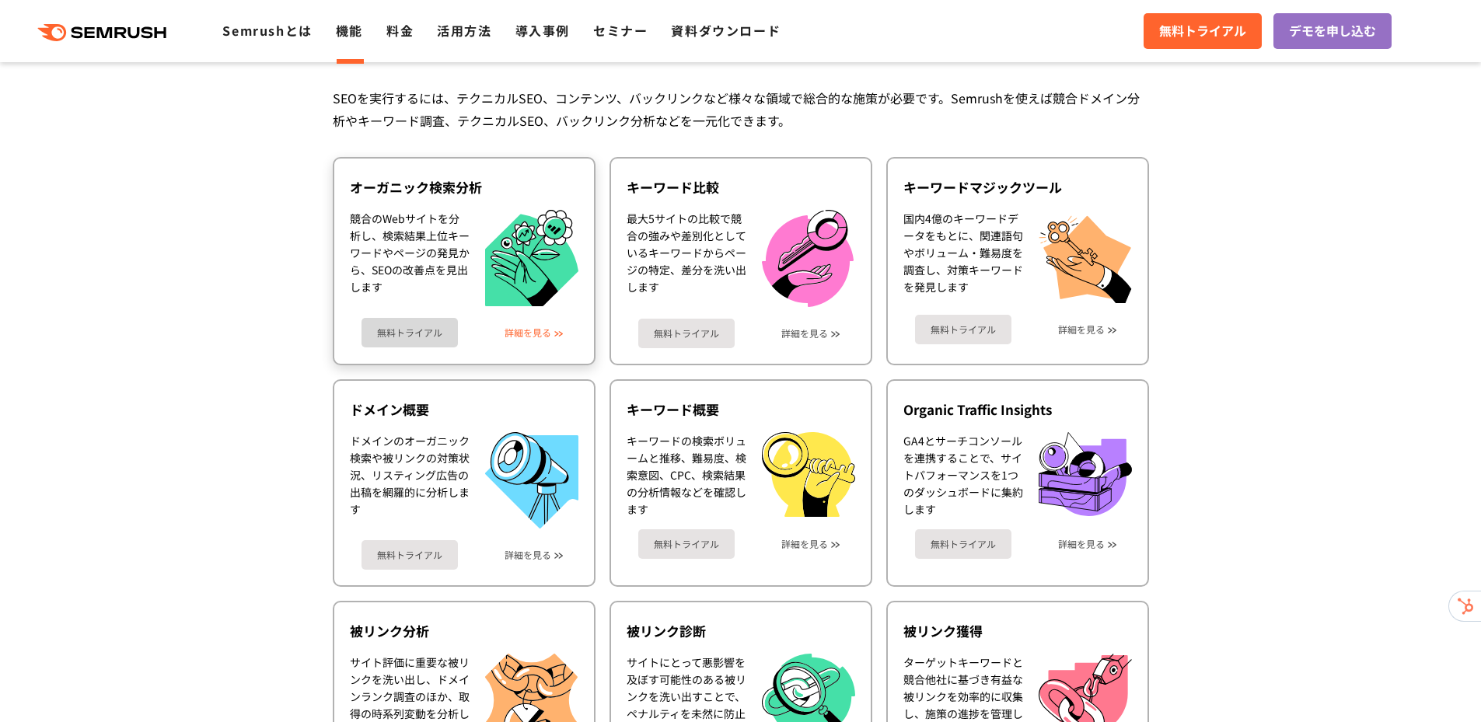
click at [551, 331] on link "詳細を見る" at bounding box center [528, 332] width 47 height 11
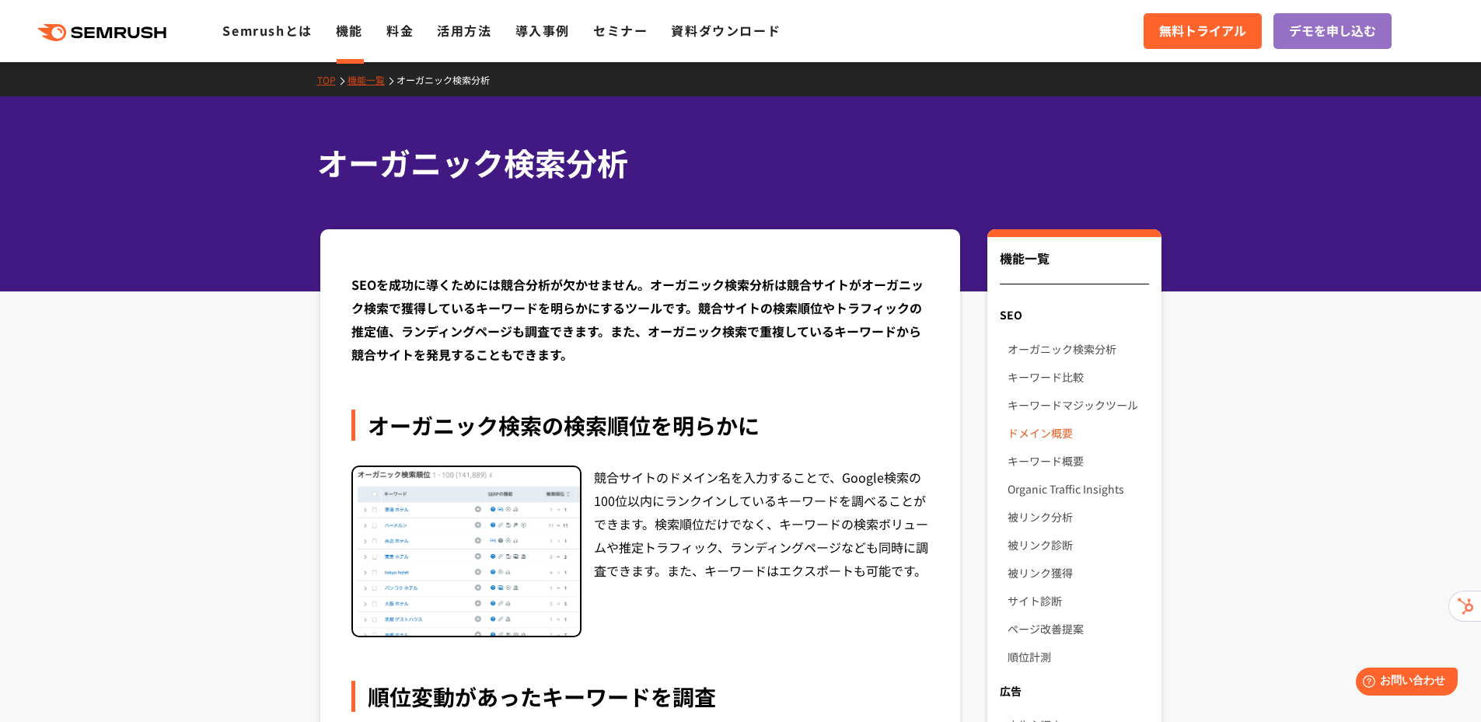
click at [1060, 434] on link "ドメイン概要" at bounding box center [1078, 433] width 141 height 28
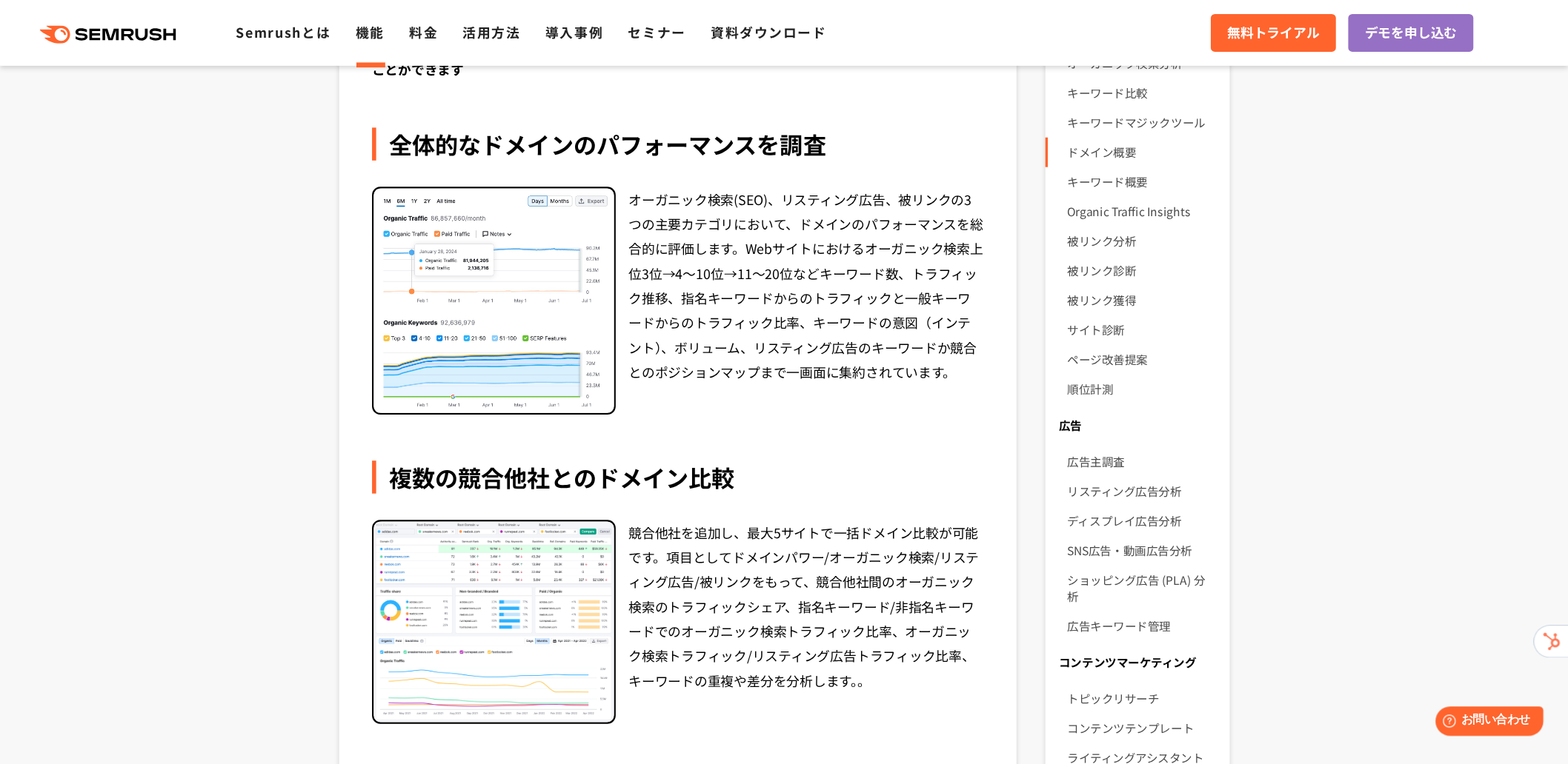
scroll to position [296, 0]
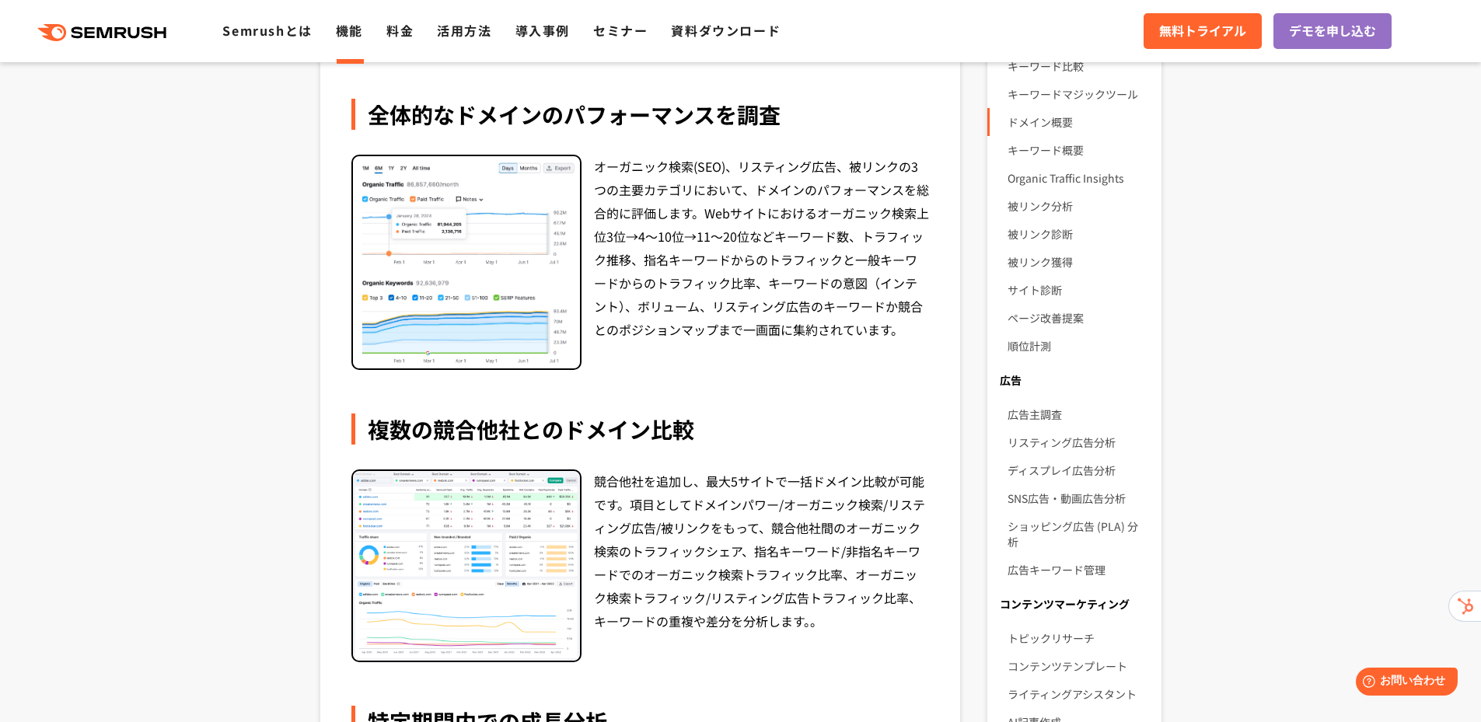
click at [483, 278] on img at bounding box center [466, 262] width 227 height 213
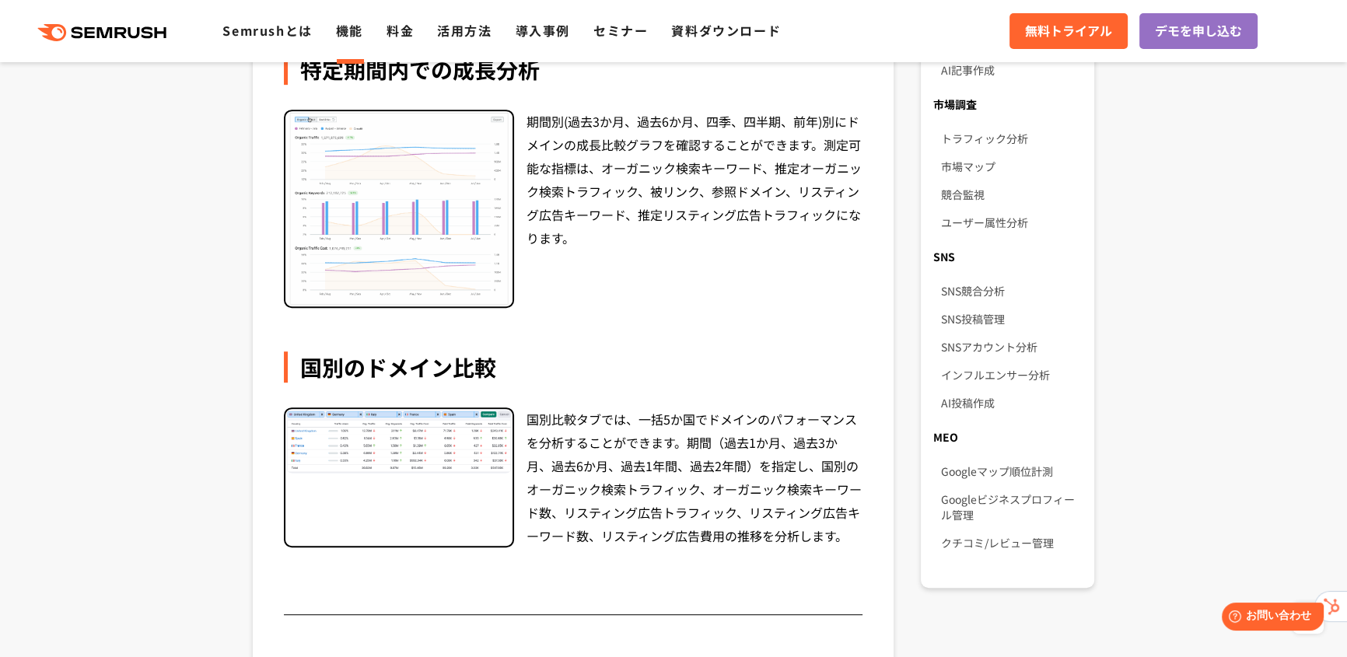
scroll to position [964, 0]
click at [997, 459] on link "Googleマップ順位計測" at bounding box center [1011, 470] width 141 height 28
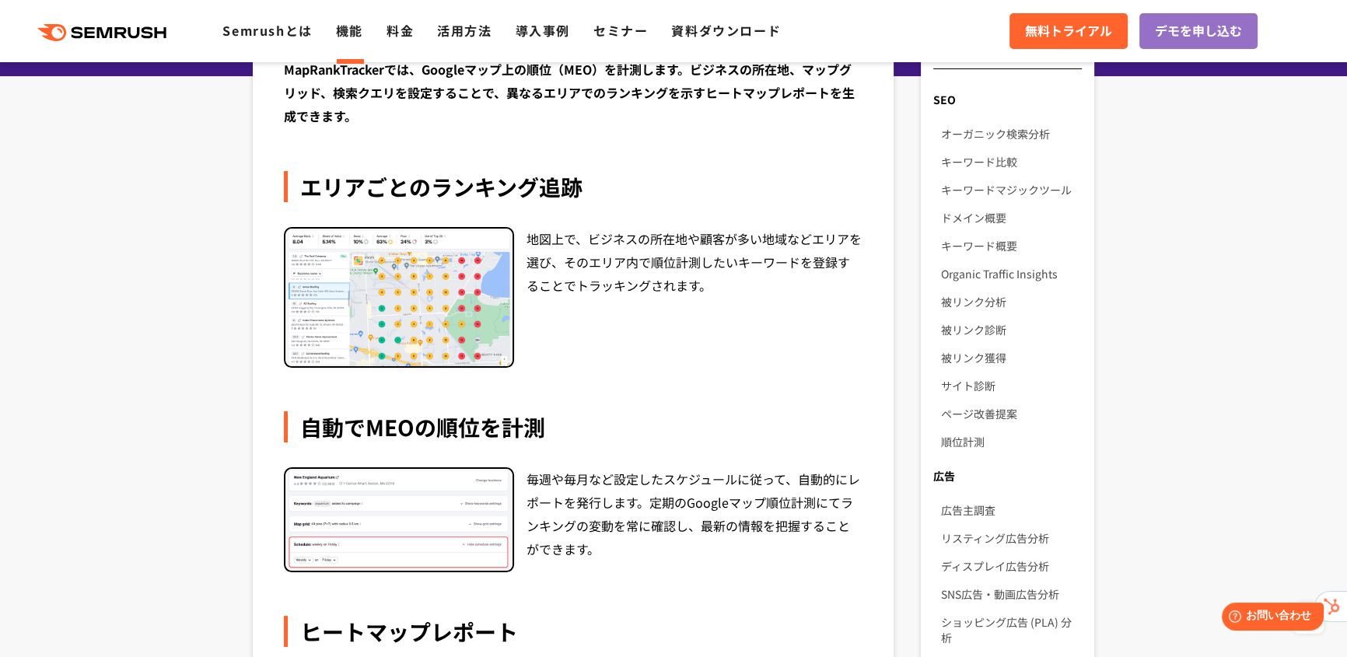
scroll to position [211, 0]
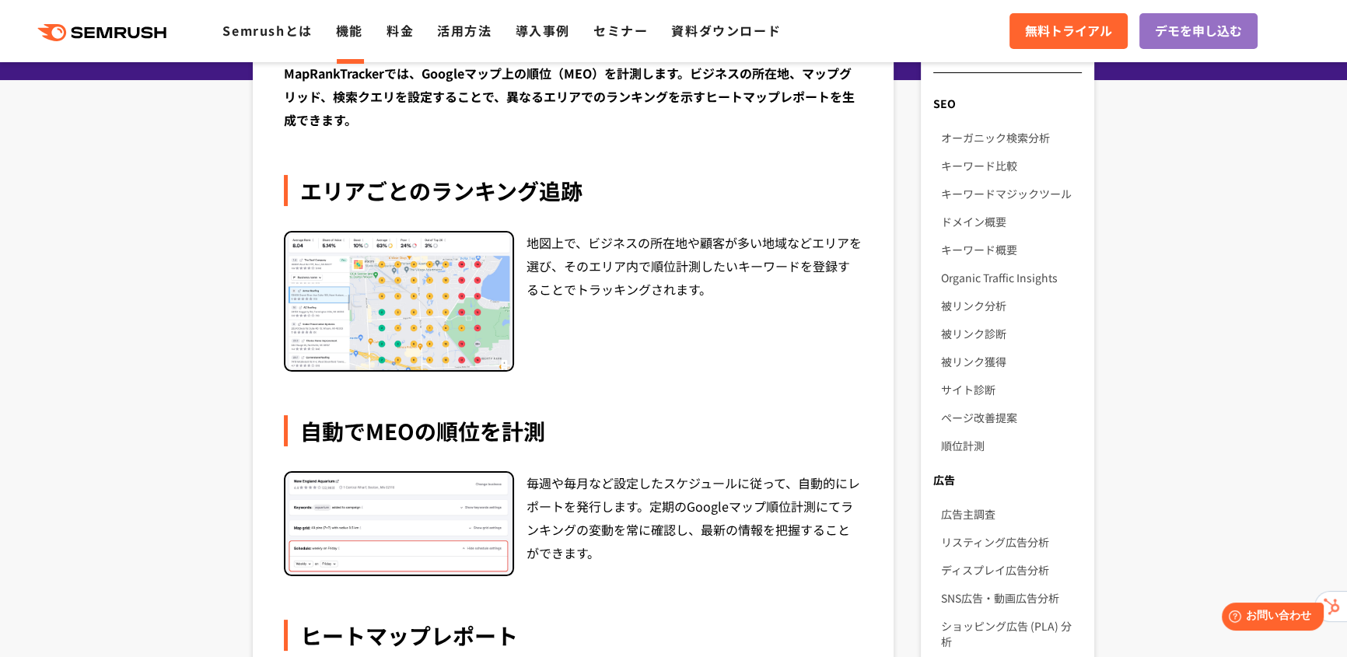
click at [122, 43] on div ".cls {fill: #FF642D;} .cls {fill: #FF642D;} Semrushとは 機能 料金 活用方法 導入事例 セミナー 資料ダウ…" at bounding box center [673, 31] width 1347 height 47
click at [994, 390] on link "サイト診断" at bounding box center [1011, 390] width 141 height 28
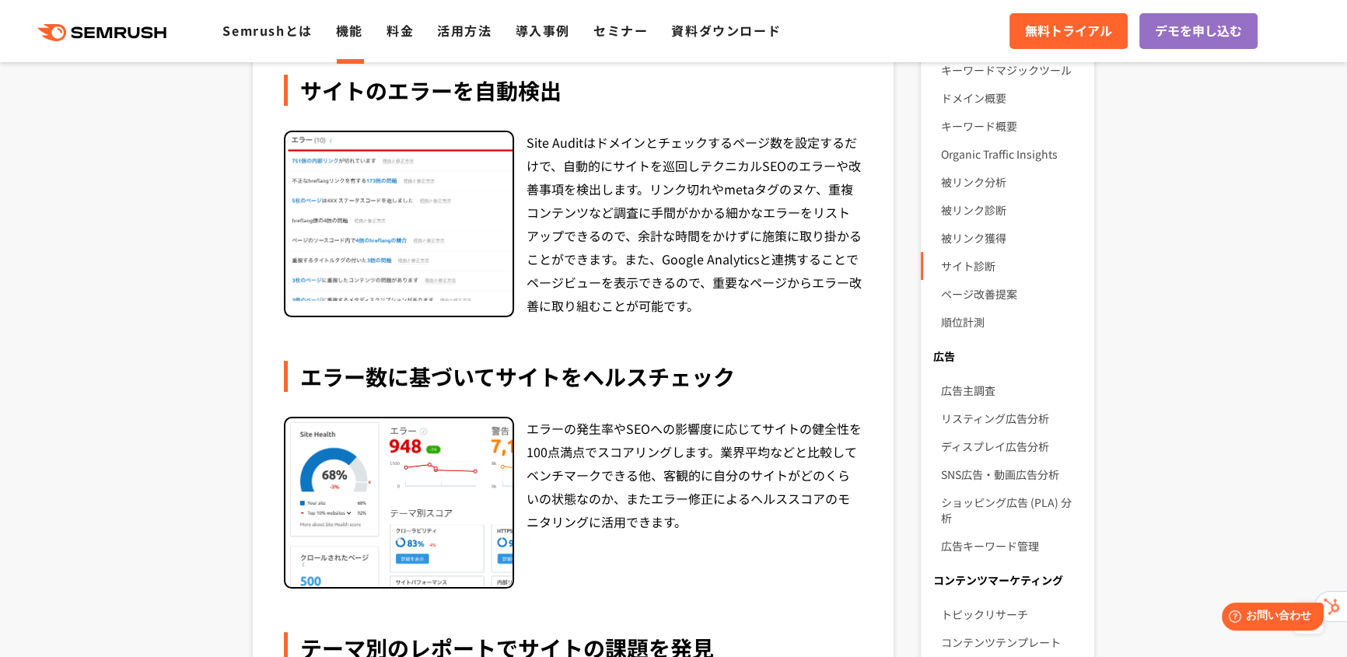
scroll to position [211, 0]
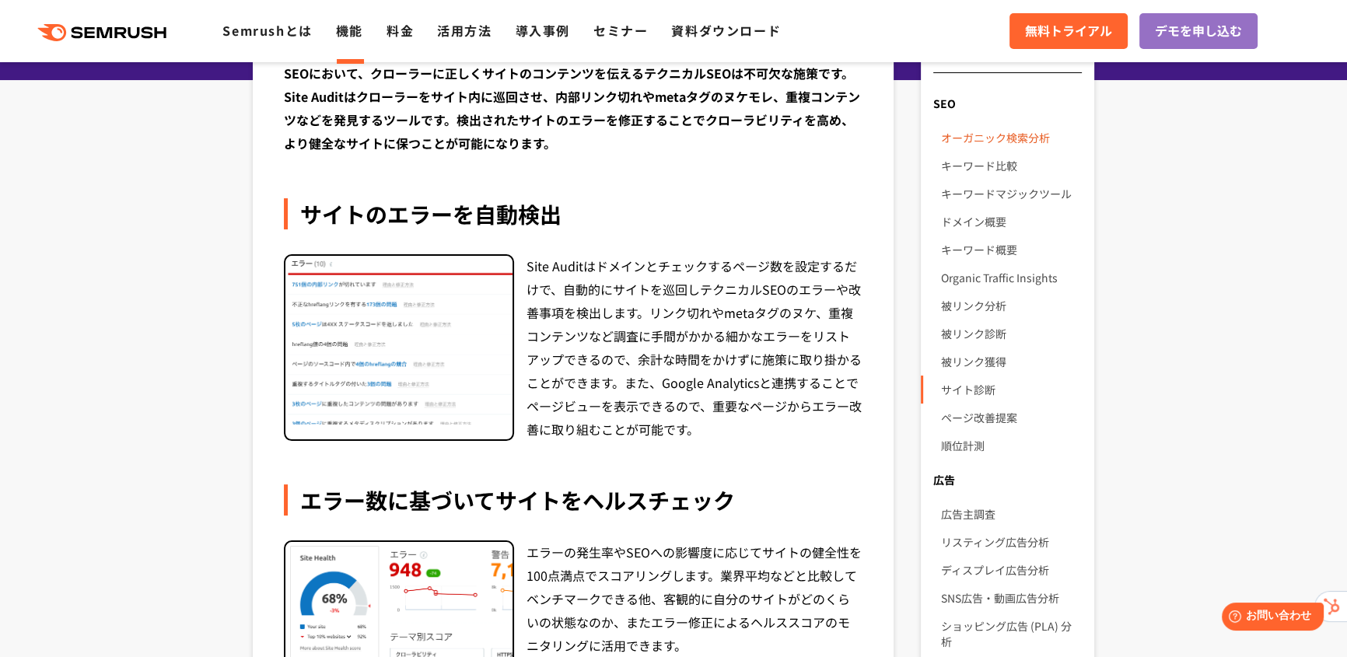
click at [1000, 145] on link "オーガニック検索分析" at bounding box center [1011, 138] width 141 height 28
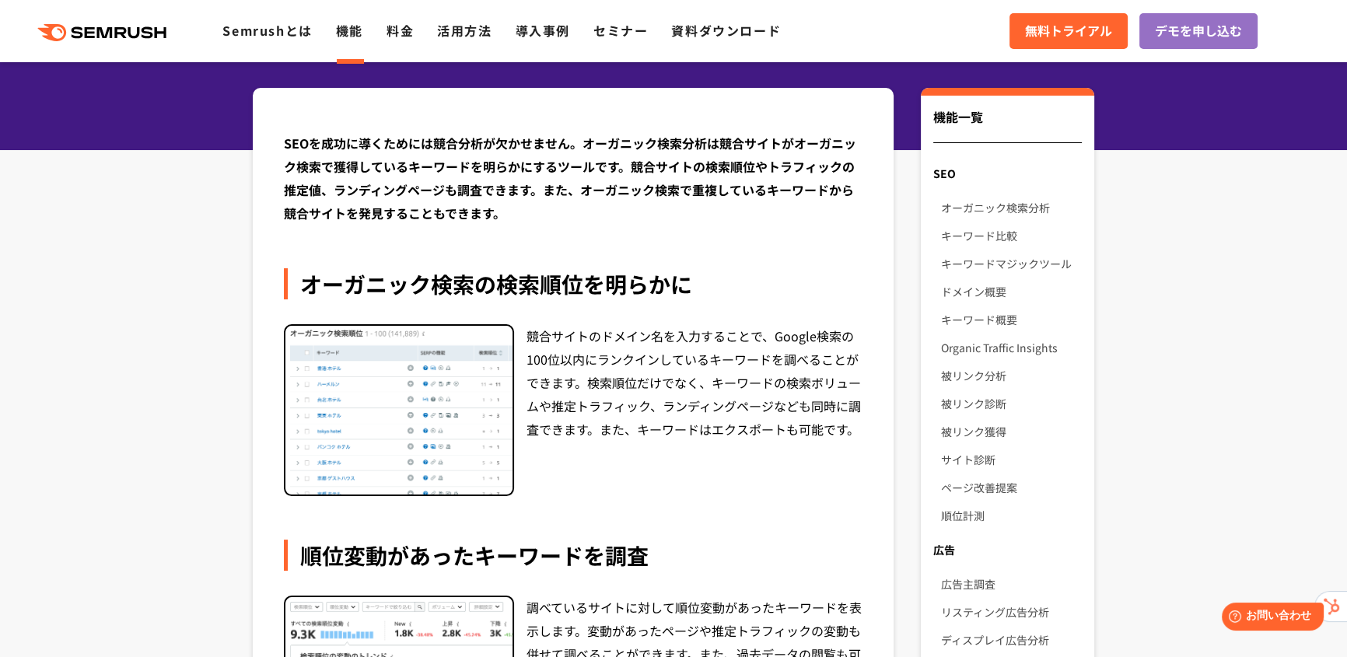
scroll to position [141, 0]
click at [995, 258] on link "キーワードマジックツール" at bounding box center [1011, 264] width 141 height 28
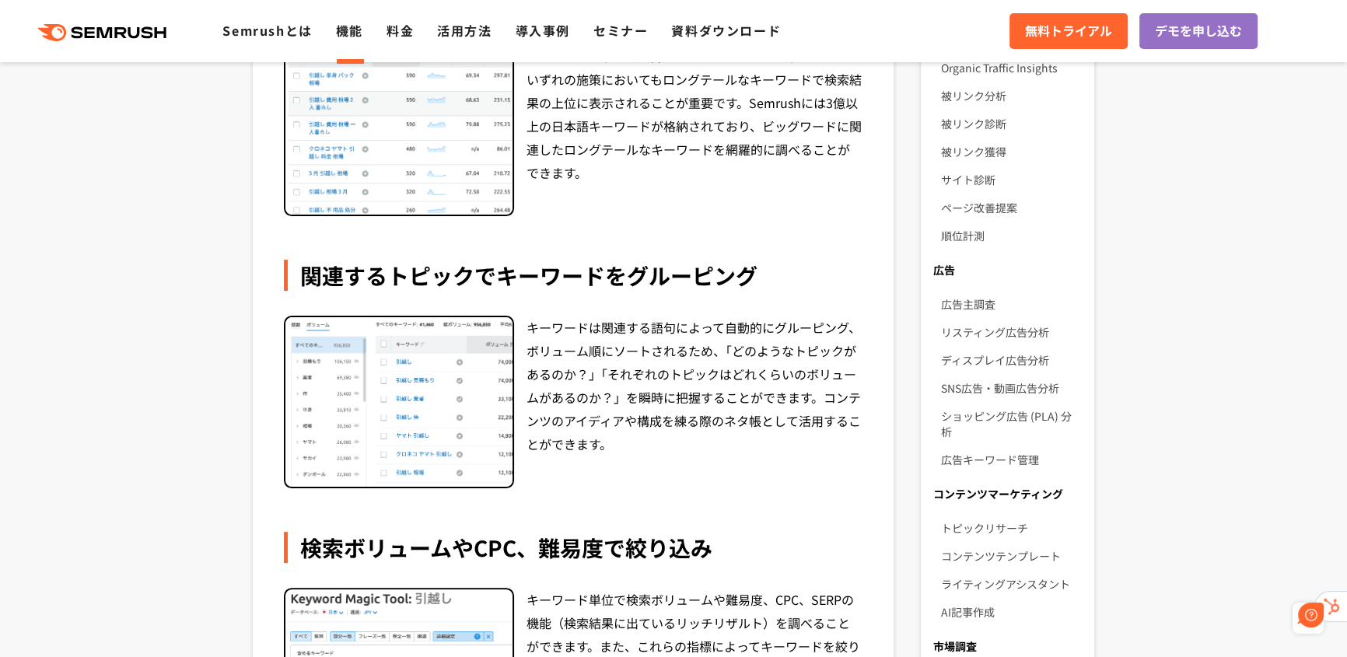
scroll to position [211, 0]
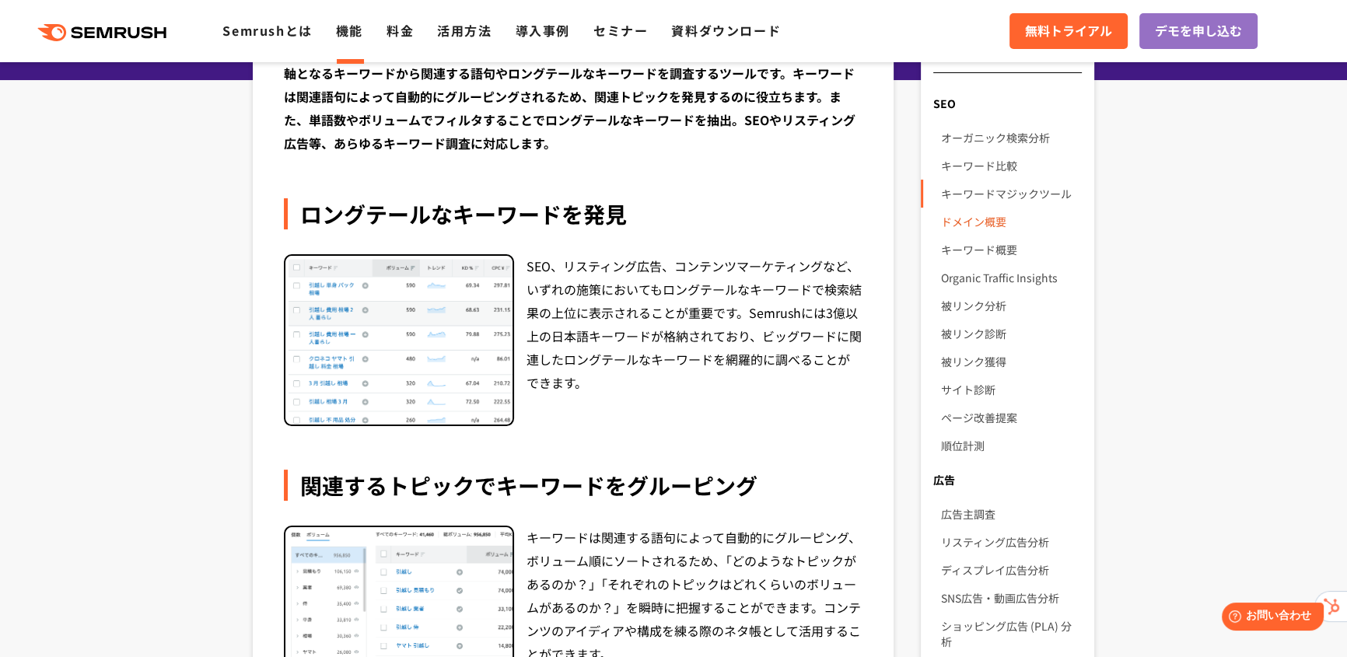
click at [992, 224] on link "ドメイン概要" at bounding box center [1011, 222] width 141 height 28
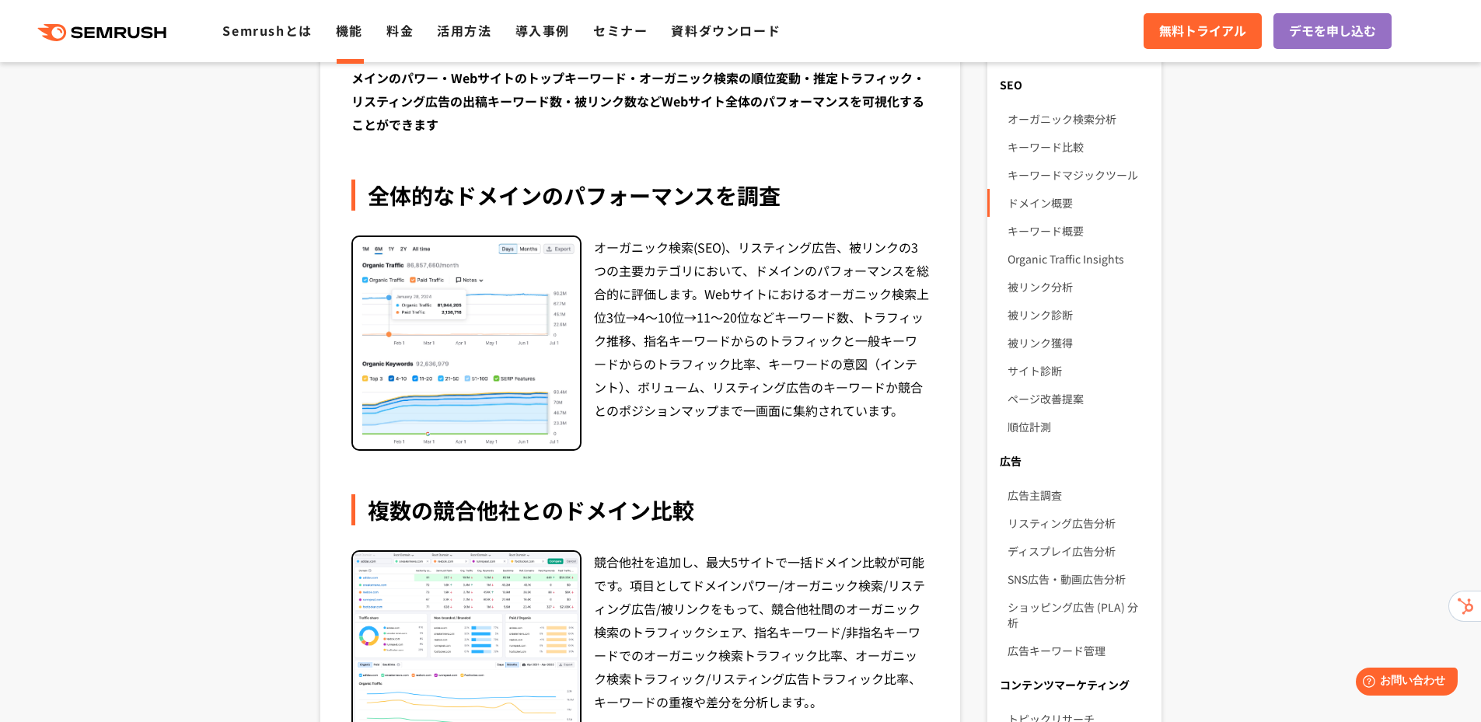
scroll to position [229, 0]
click at [1050, 226] on link "キーワード概要" at bounding box center [1078, 232] width 141 height 28
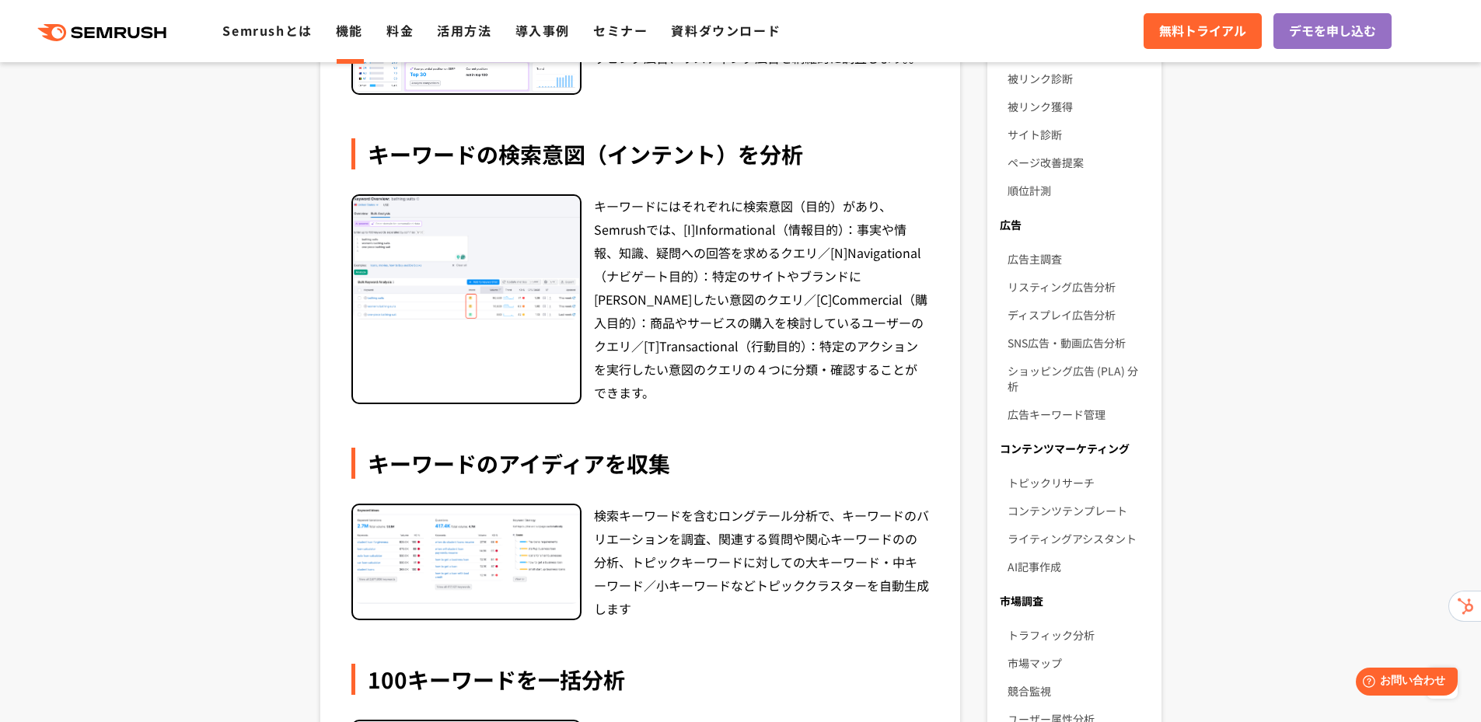
scroll to position [233, 0]
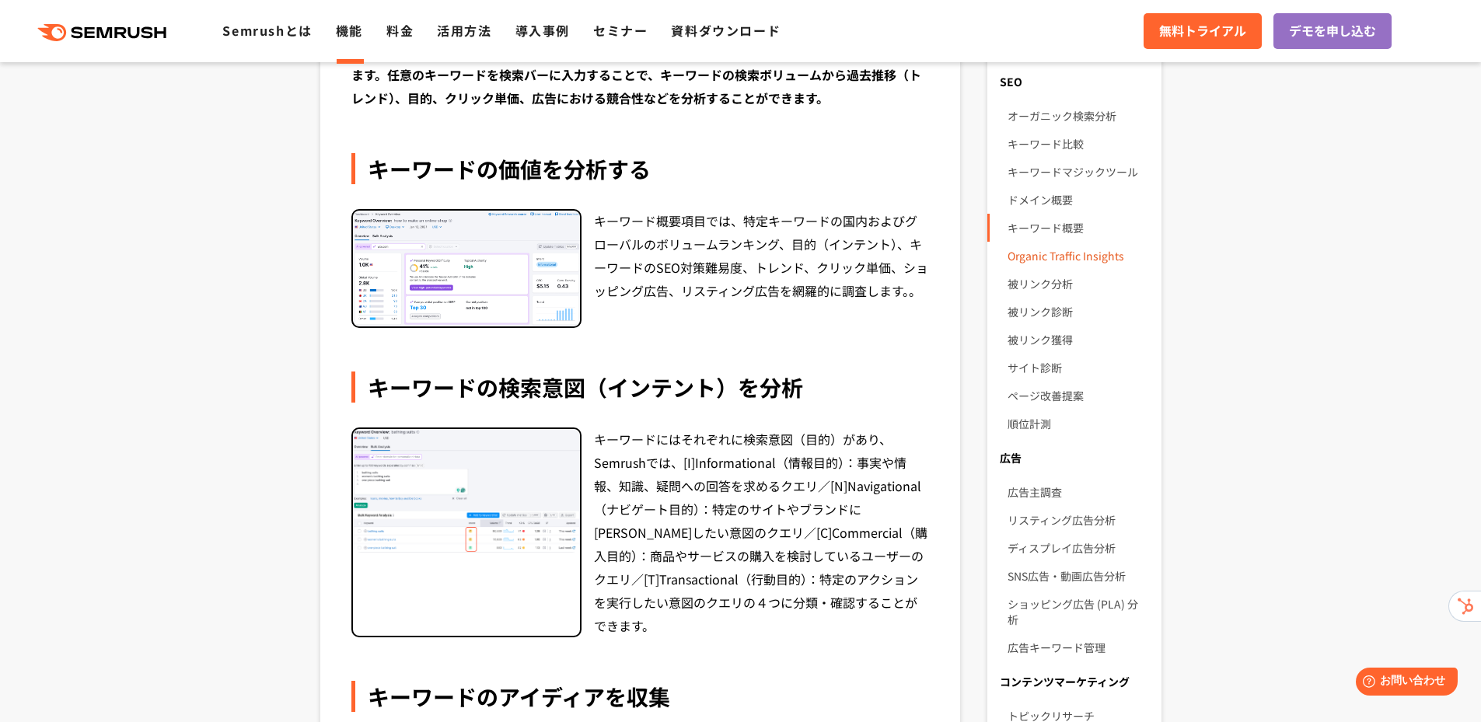
click at [1035, 267] on link "Organic Traffic Insights" at bounding box center [1078, 256] width 141 height 28
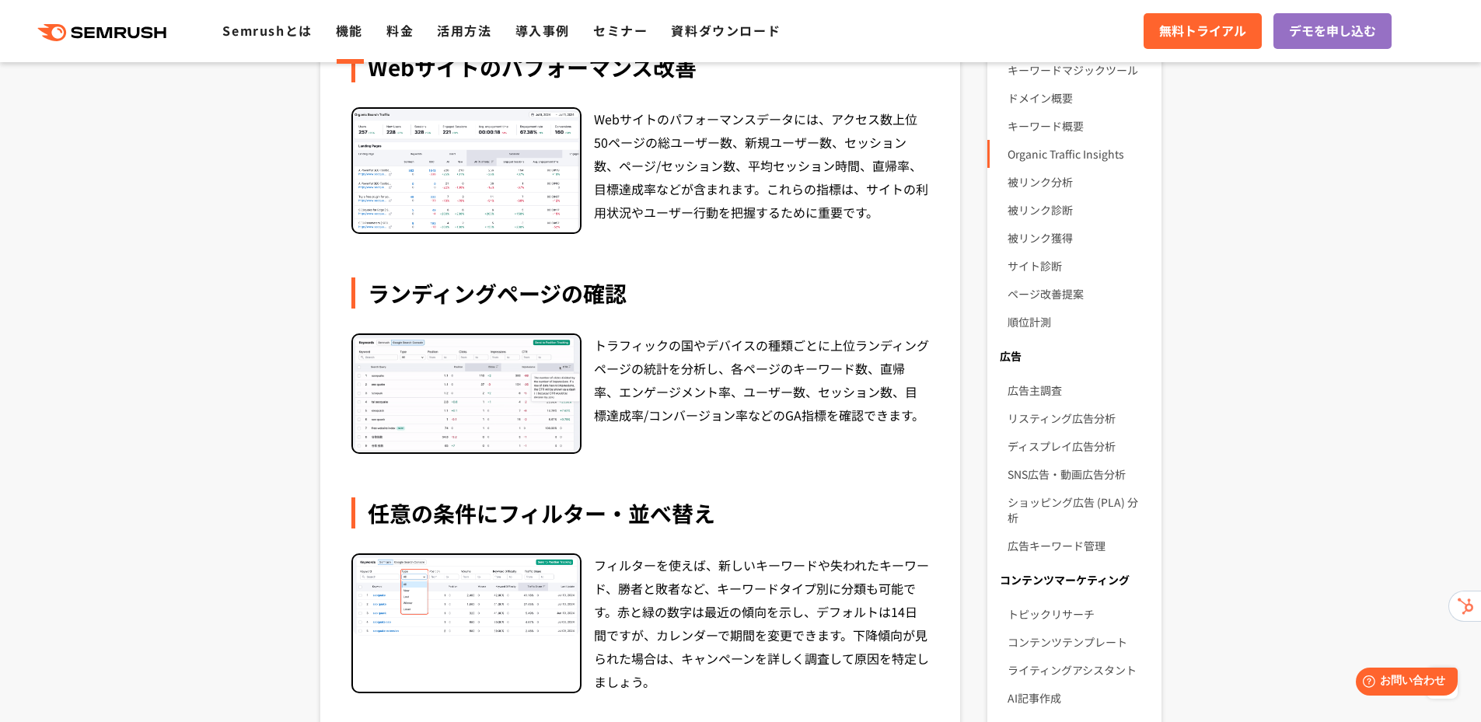
scroll to position [311, 0]
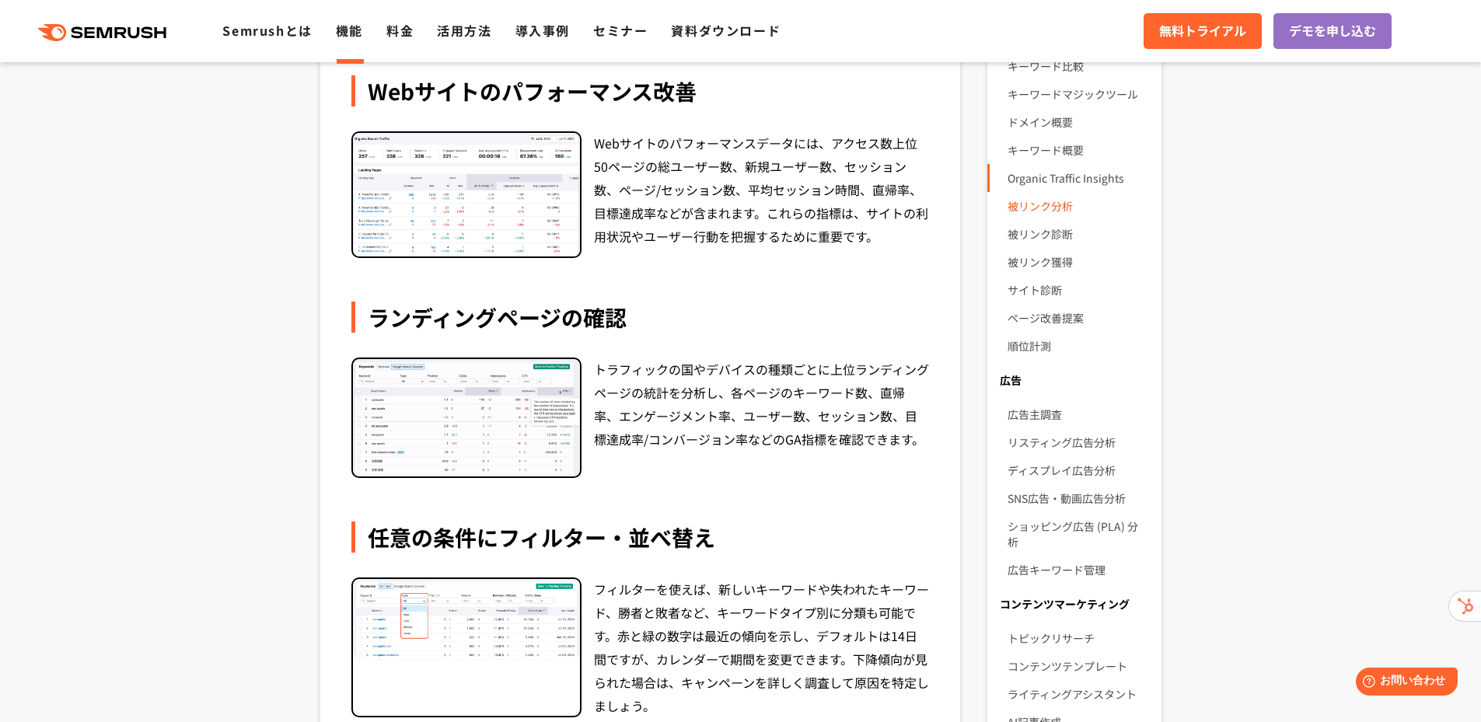
click at [1038, 201] on link "被リンク分析" at bounding box center [1078, 206] width 141 height 28
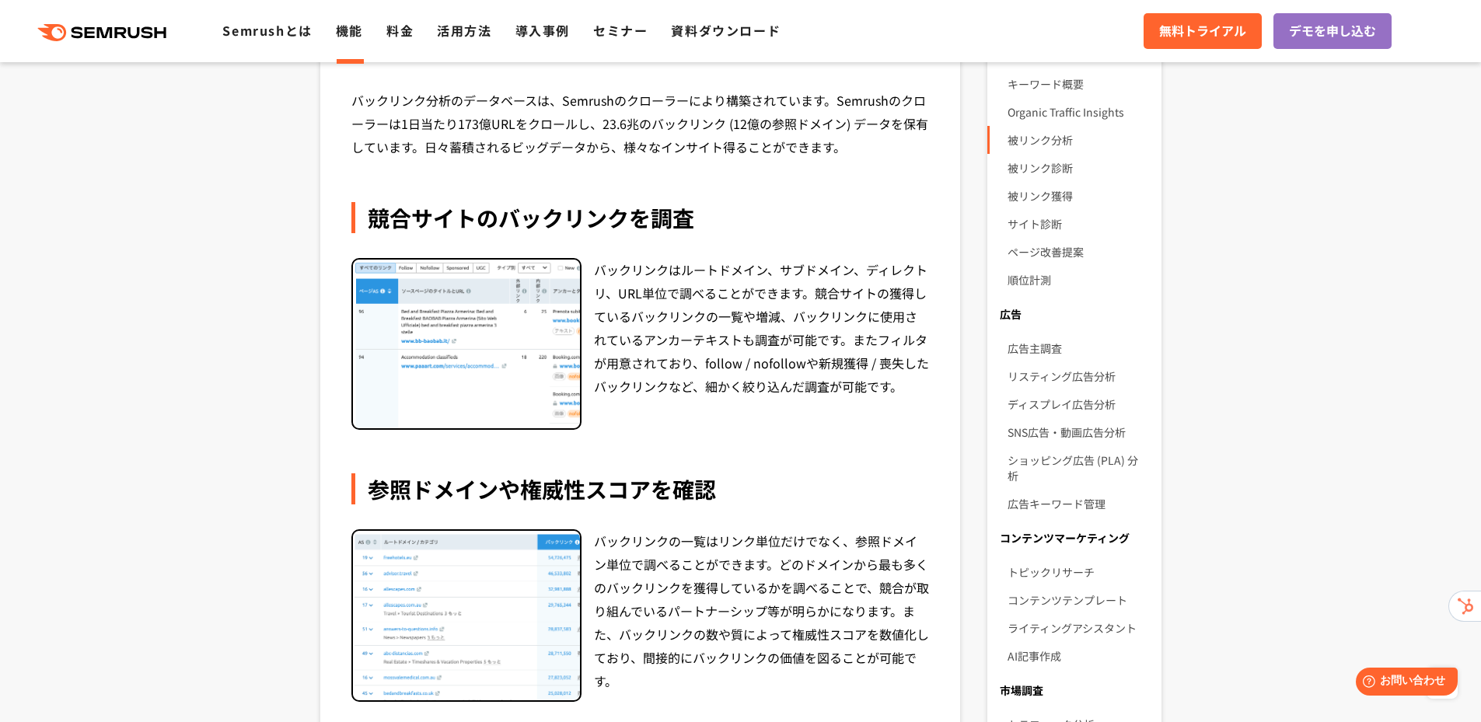
scroll to position [238, 0]
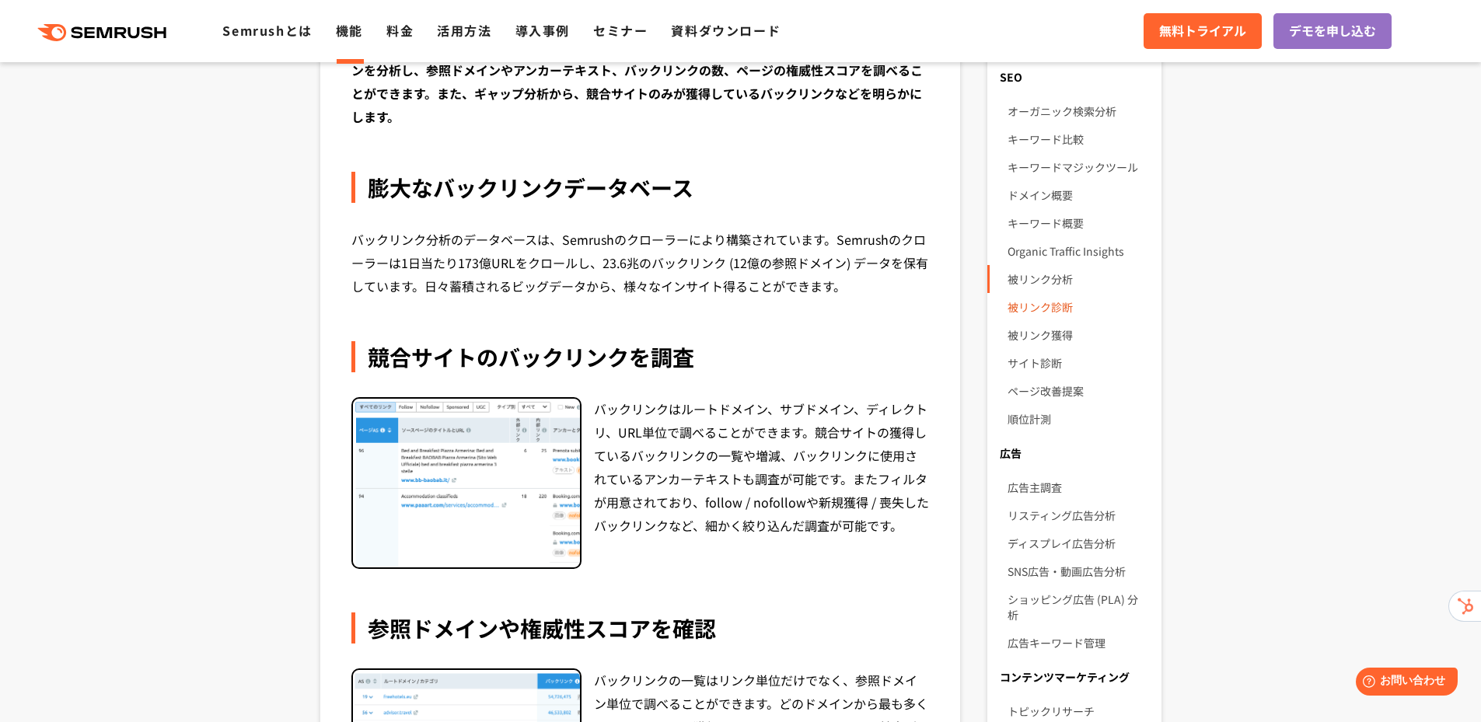
click at [1037, 316] on link "被リンク診断" at bounding box center [1078, 307] width 141 height 28
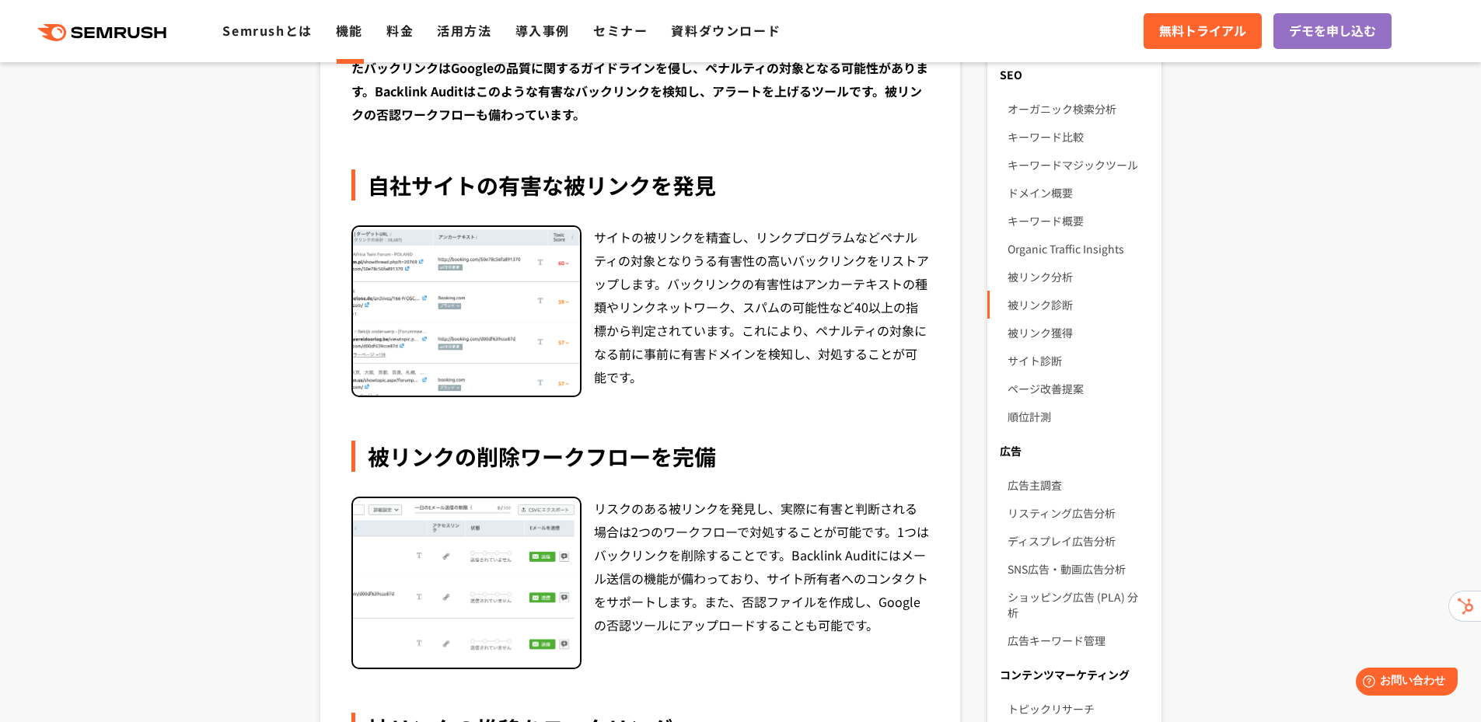
scroll to position [233, 0]
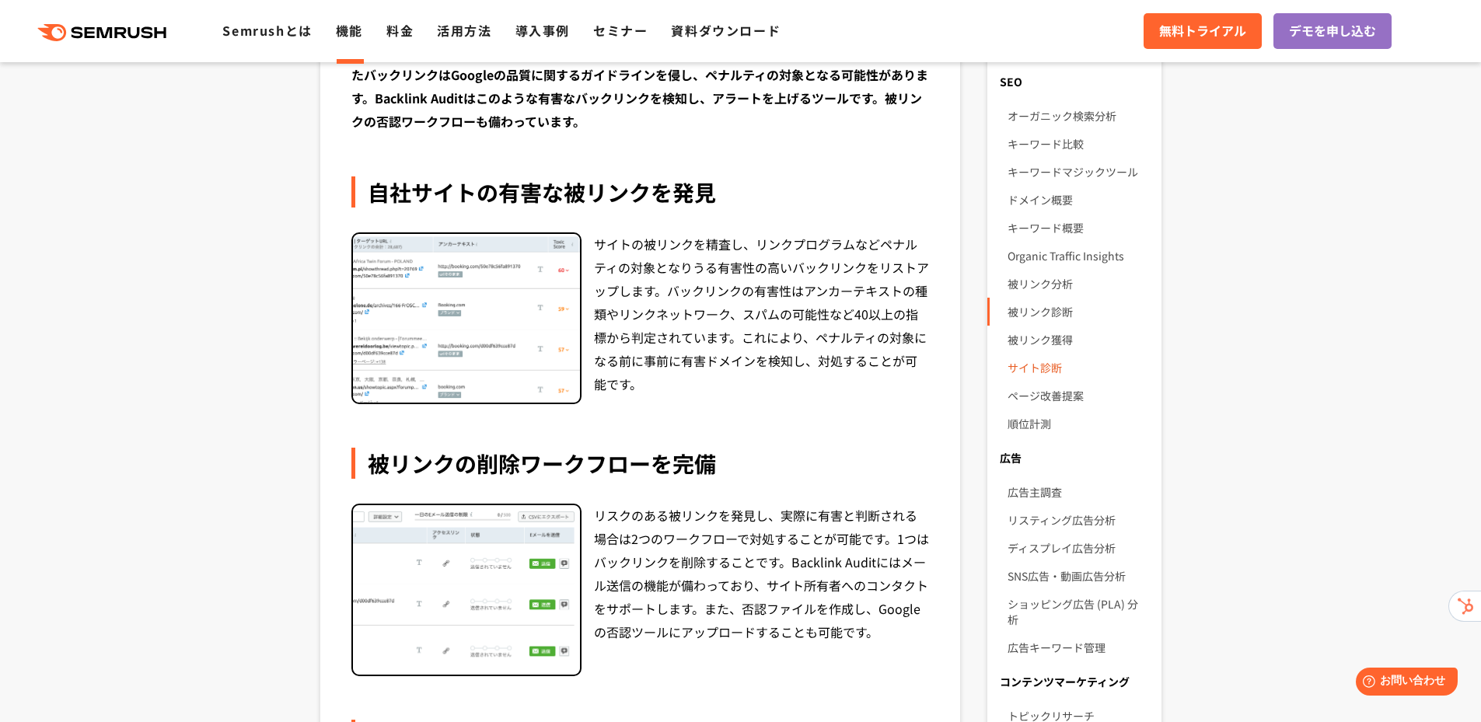
click at [1050, 372] on link "サイト診断" at bounding box center [1078, 368] width 141 height 28
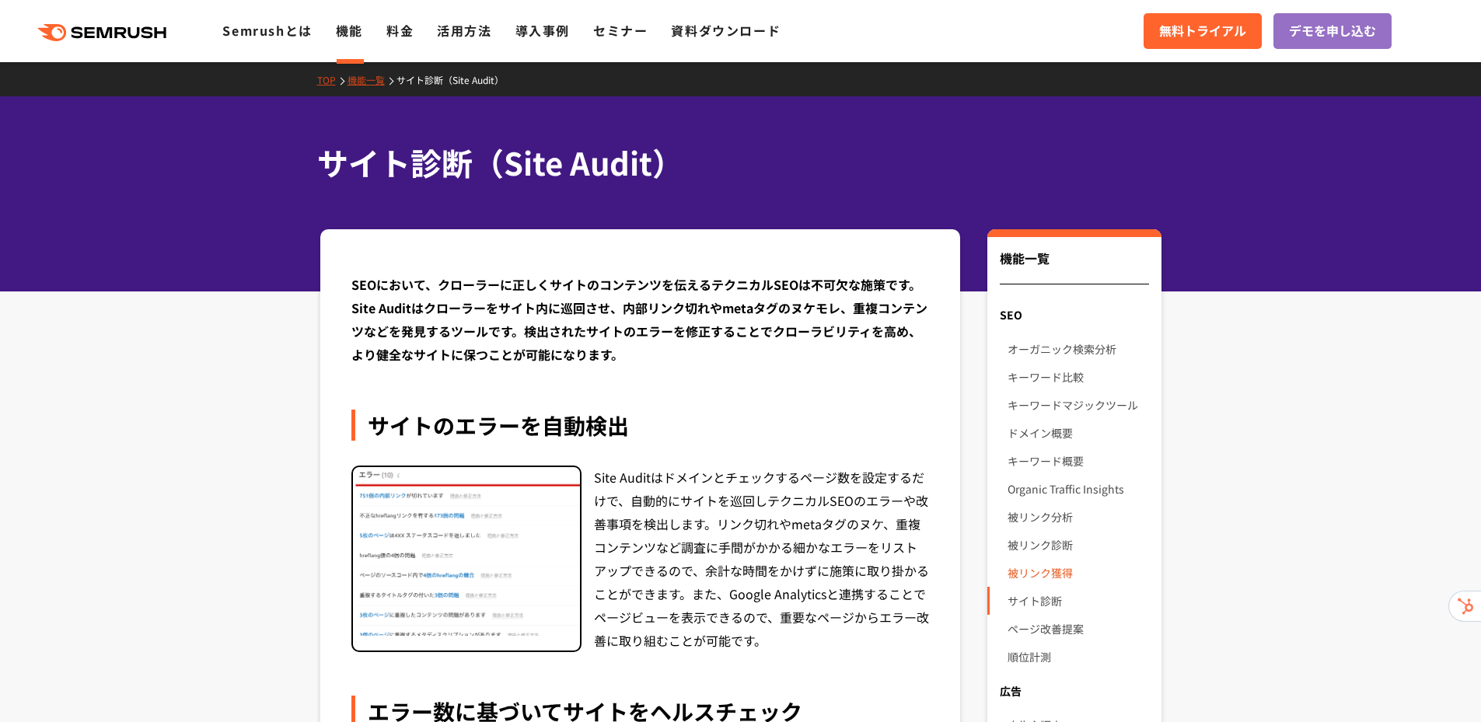
click at [1071, 574] on link "被リンク獲得" at bounding box center [1078, 573] width 141 height 28
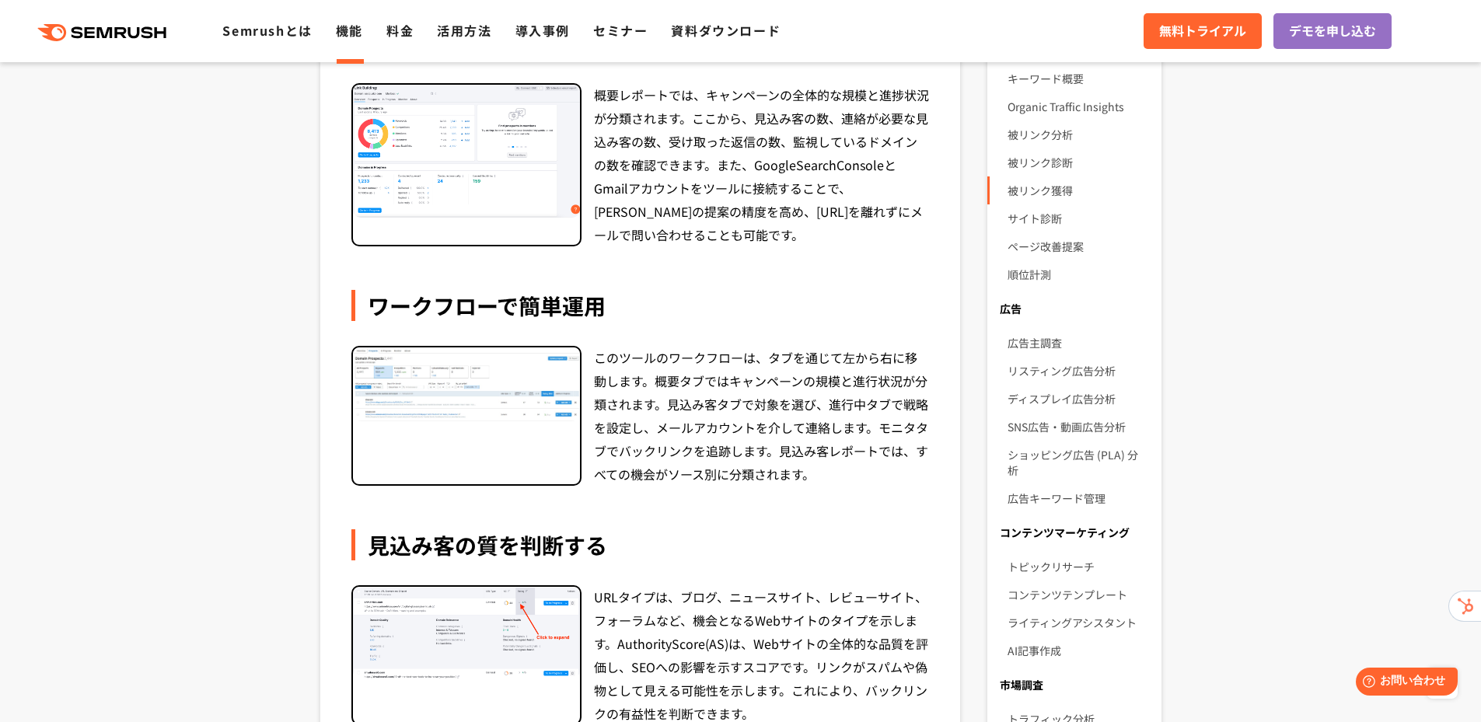
scroll to position [311, 0]
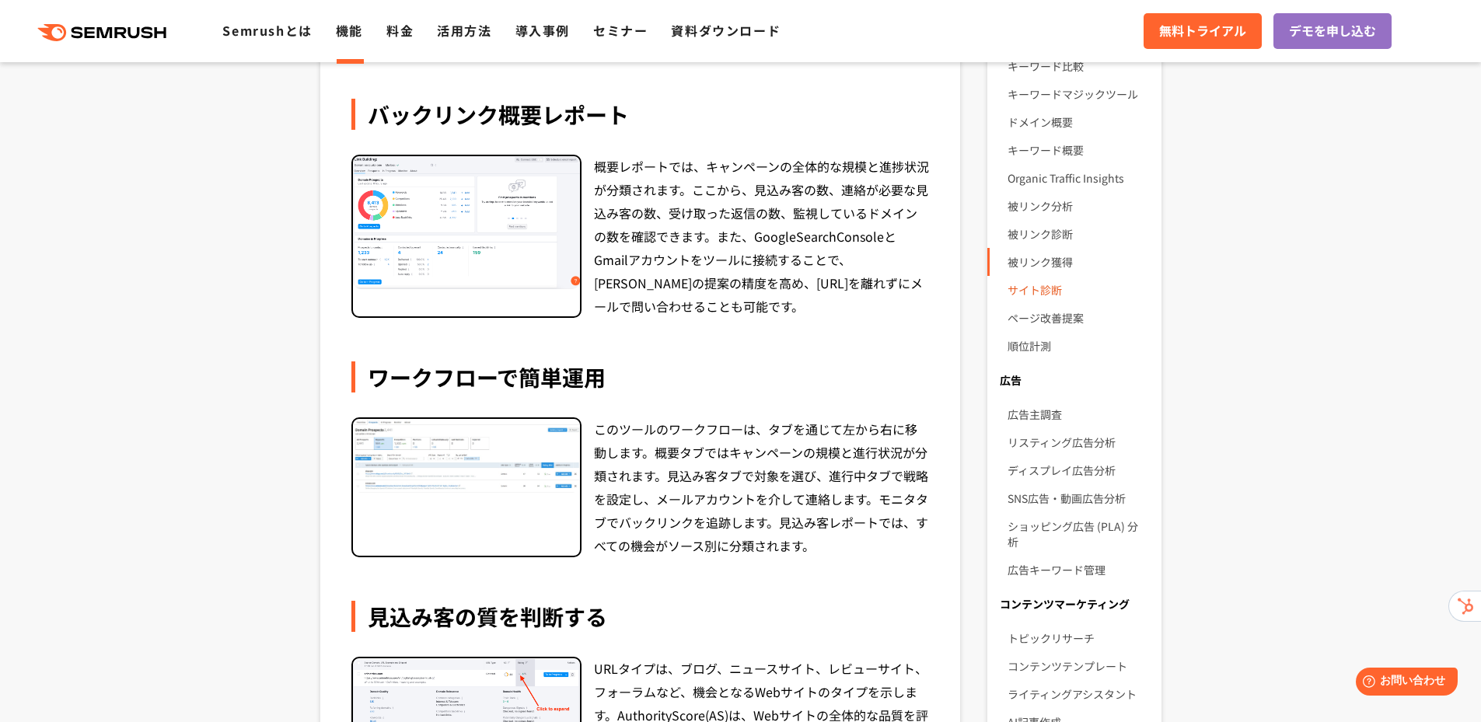
click at [1033, 288] on link "サイト診断" at bounding box center [1078, 290] width 141 height 28
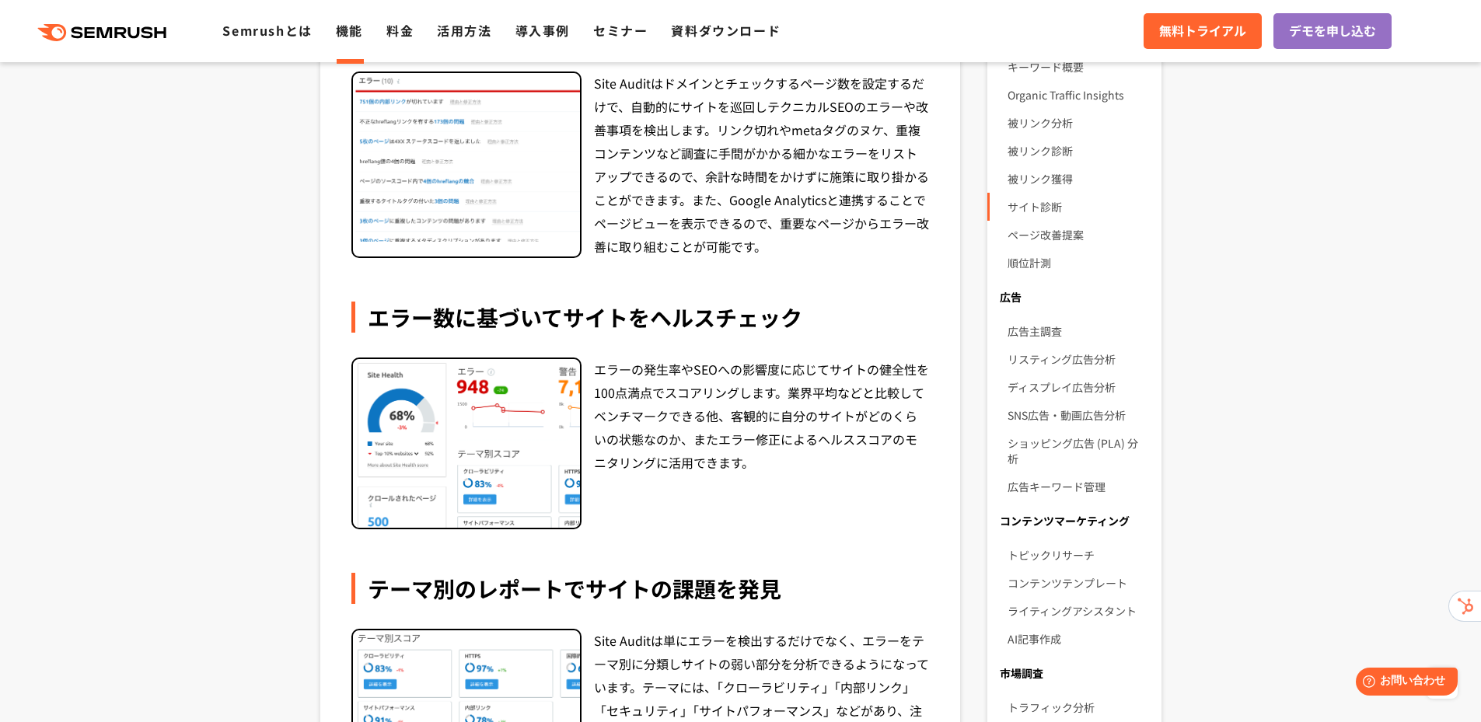
scroll to position [389, 0]
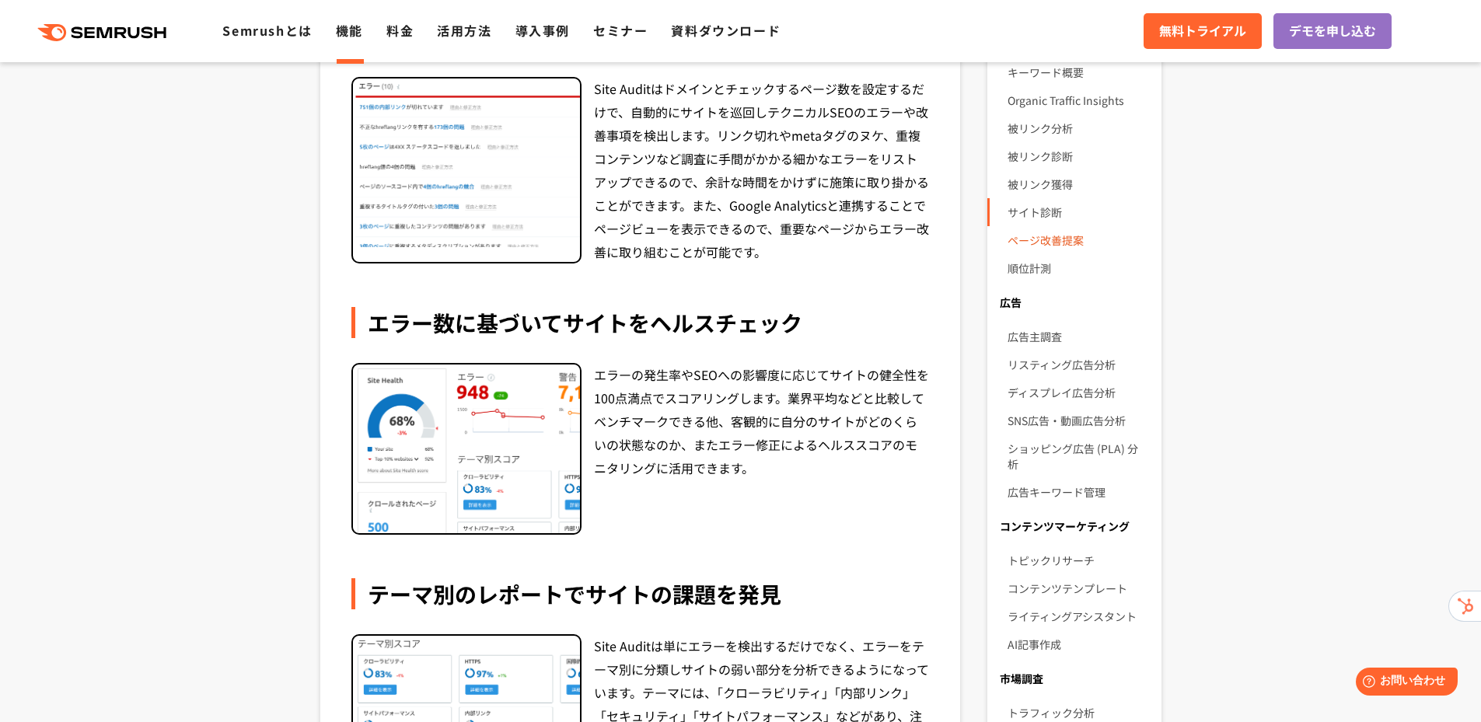
click at [1071, 240] on link "ページ改善提案" at bounding box center [1078, 240] width 141 height 28
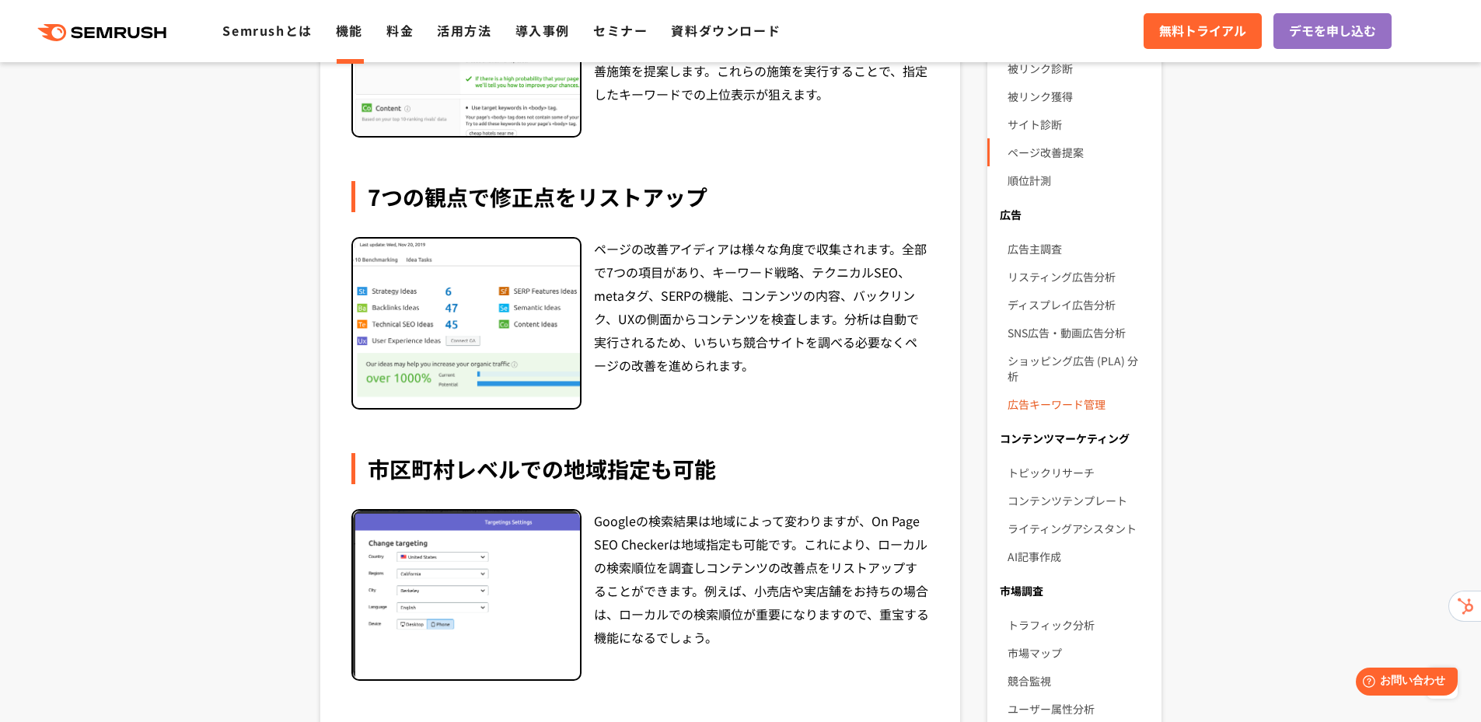
scroll to position [467, 0]
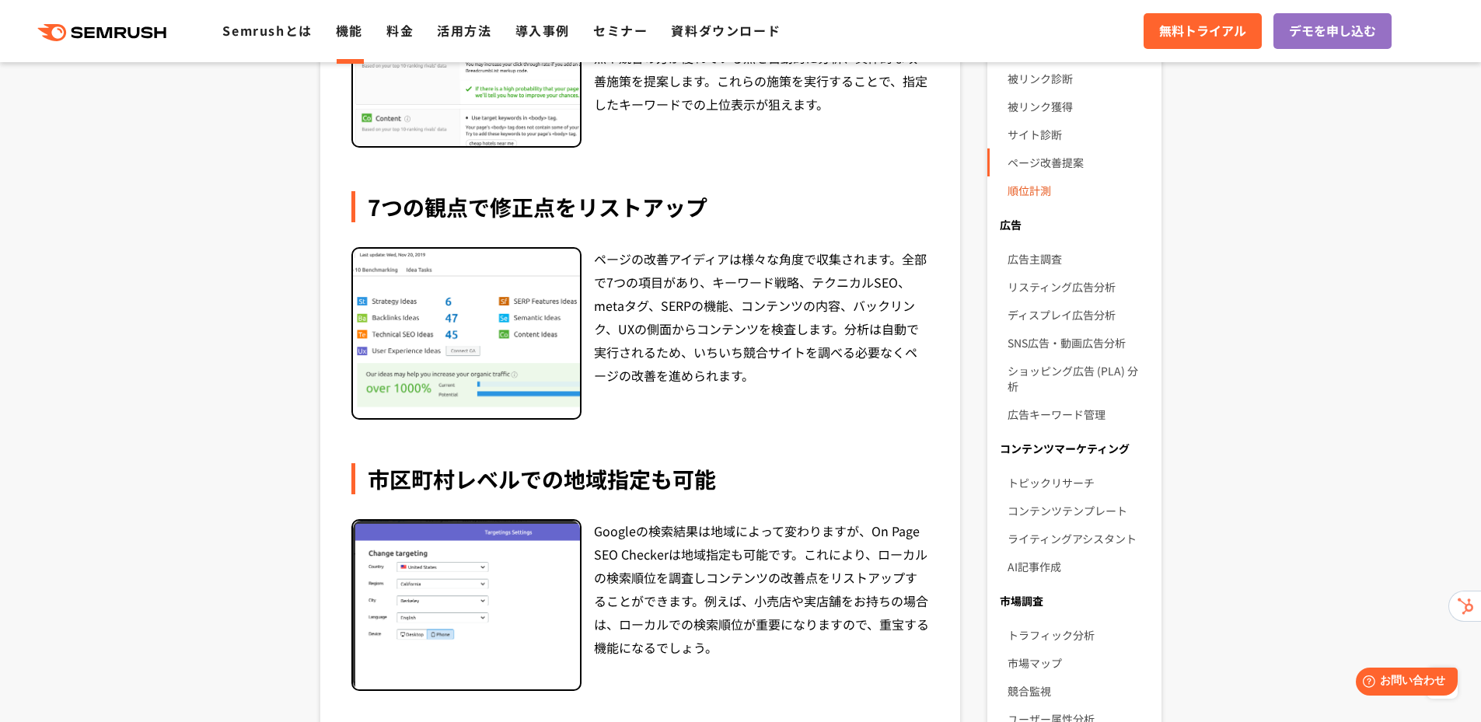
click at [1033, 195] on link "順位計測" at bounding box center [1078, 191] width 141 height 28
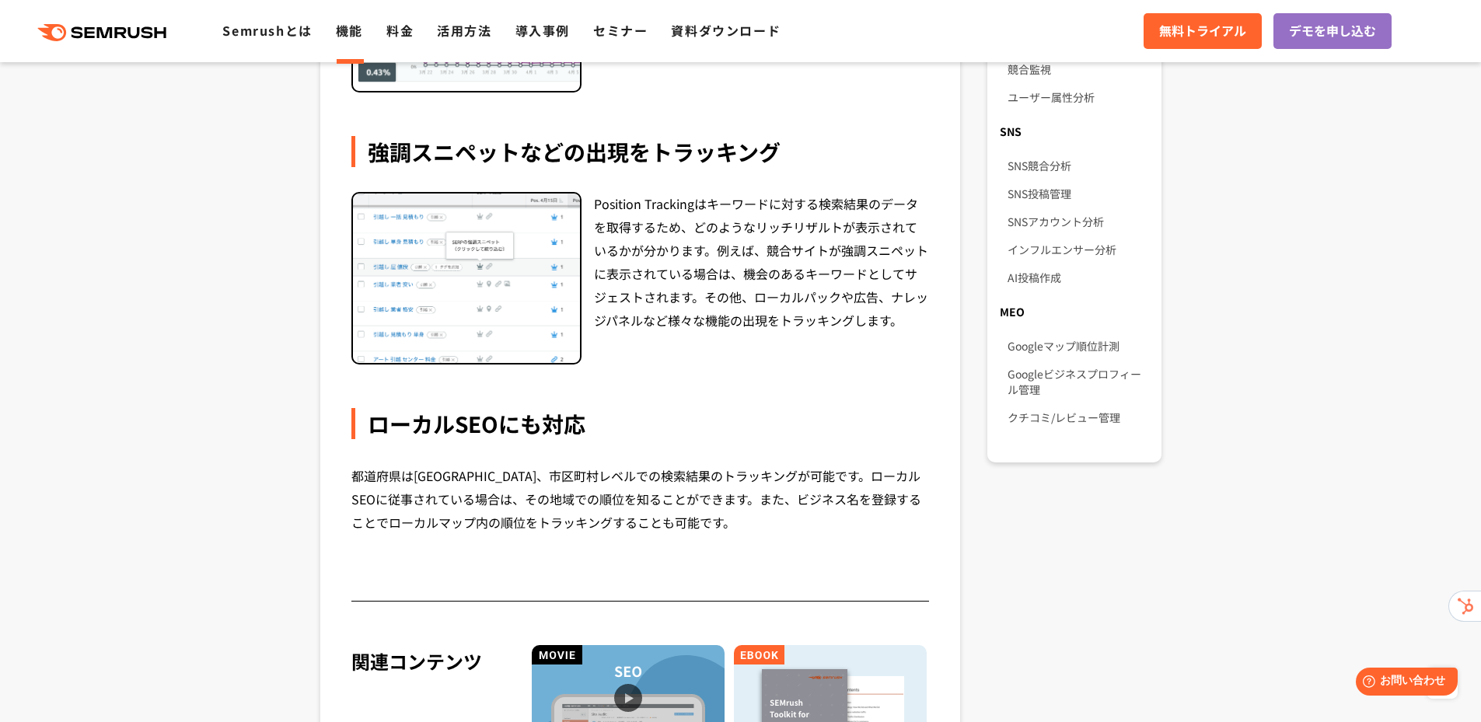
scroll to position [855, 0]
